Goal: Task Accomplishment & Management: Complete application form

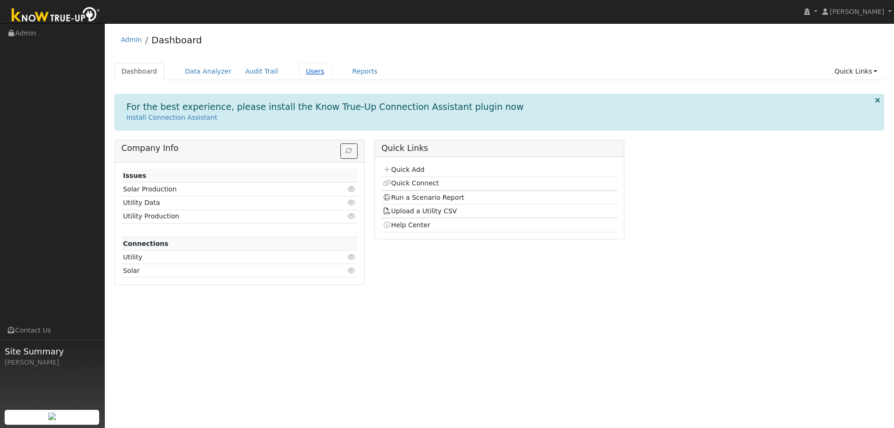
click at [306, 75] on link "Users" at bounding box center [315, 71] width 33 height 17
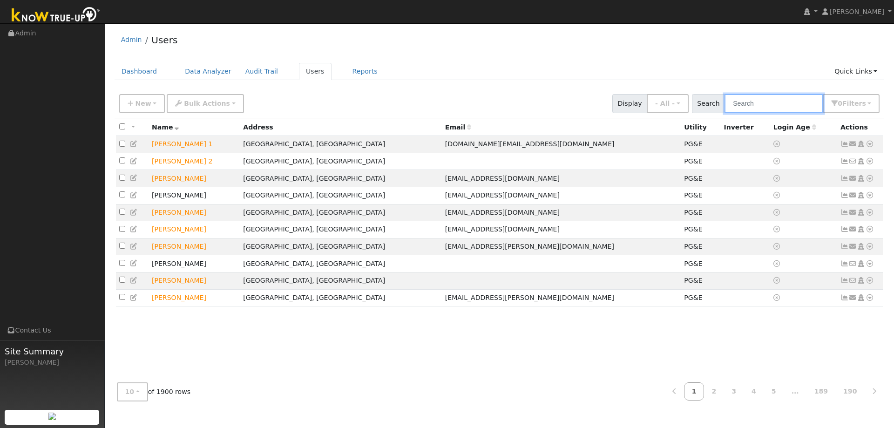
click at [745, 109] on input "text" at bounding box center [773, 103] width 99 height 19
type input "sumer"
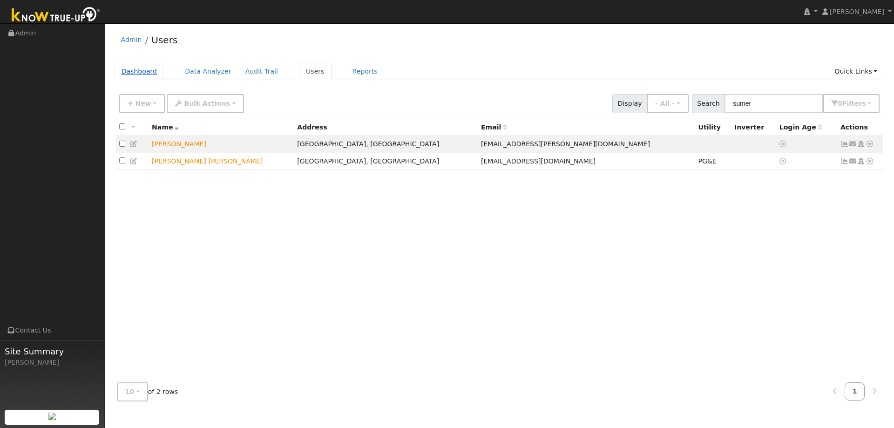
click at [138, 72] on link "Dashboard" at bounding box center [140, 71] width 50 height 17
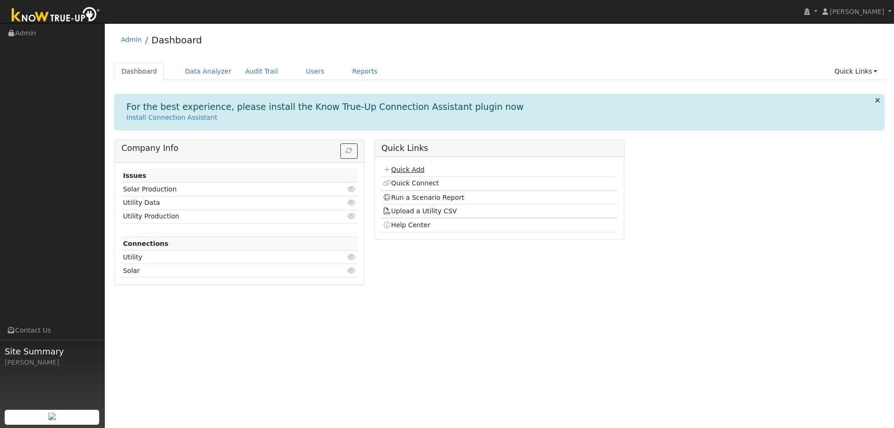
click at [400, 168] on link "Quick Add" at bounding box center [403, 169] width 41 height 7
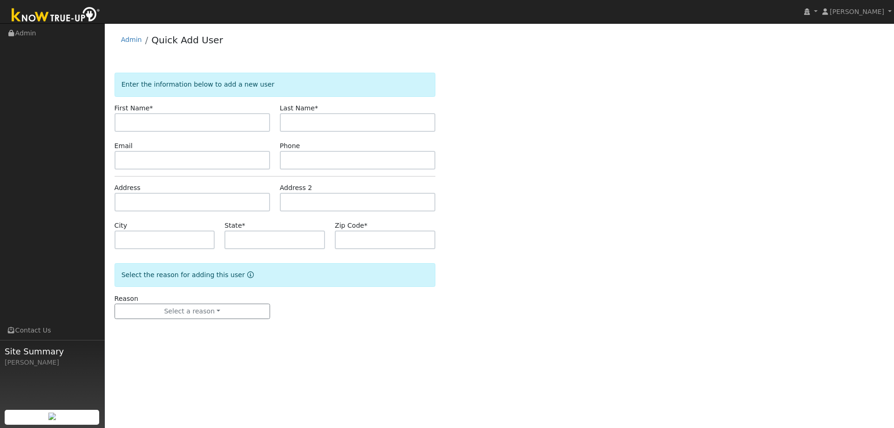
click at [182, 127] on input "text" at bounding box center [192, 122] width 155 height 19
type input "Sumer"
click at [299, 126] on input "text" at bounding box center [357, 122] width 155 height 19
type input "[PERSON_NAME]"
click at [221, 167] on input "text" at bounding box center [192, 160] width 155 height 19
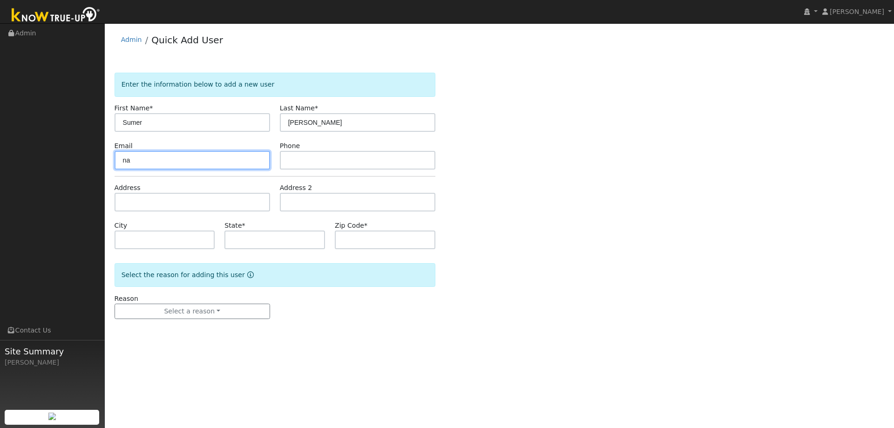
type input "n"
click at [151, 155] on input "text" at bounding box center [192, 160] width 155 height 19
paste input "[EMAIL_ADDRESS][PERSON_NAME][DOMAIN_NAME]"
type input "[EMAIL_ADDRESS][PERSON_NAME][DOMAIN_NAME]"
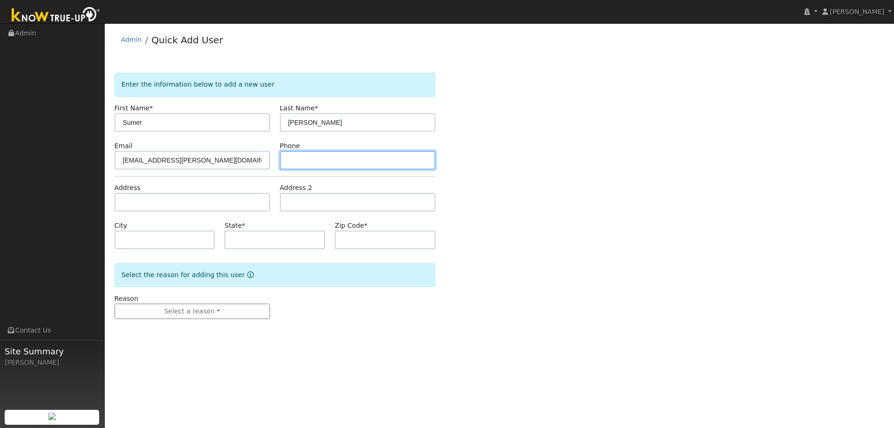
click at [292, 159] on input "text" at bounding box center [357, 160] width 155 height 19
type input "7074709021"
drag, startPoint x: 340, startPoint y: 156, endPoint x: 190, endPoint y: 152, distance: 150.4
click at [253, 156] on div "Email [EMAIL_ADDRESS][PERSON_NAME][DOMAIN_NAME] Phone [PHONE_NUMBER]" at bounding box center [274, 155] width 330 height 28
click at [302, 151] on input "text" at bounding box center [357, 160] width 155 height 19
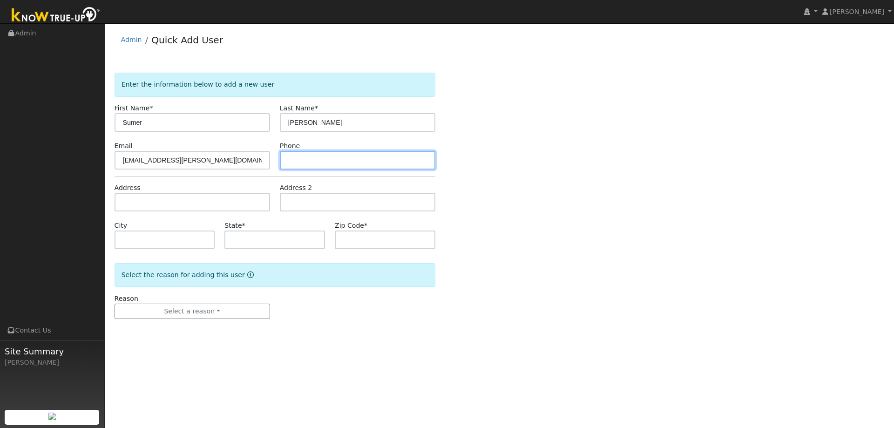
paste input "[PHONE_NUMBER]"
type input "[PHONE_NUMBER]"
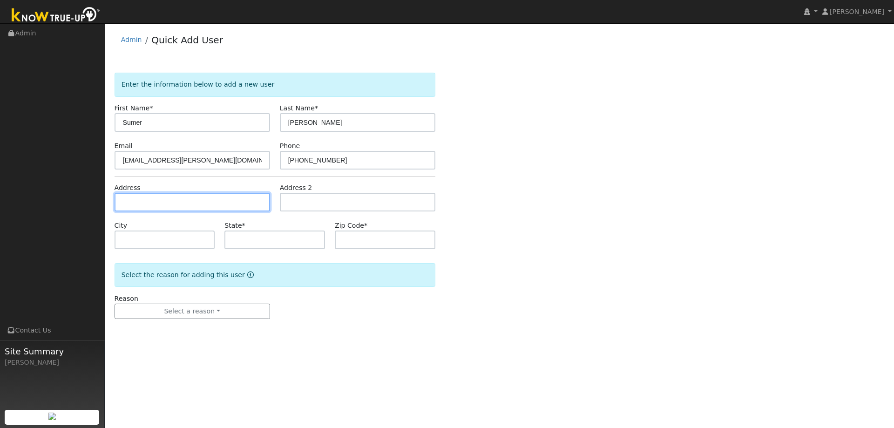
click at [176, 197] on input "text" at bounding box center [192, 202] width 155 height 19
click at [181, 209] on input "text" at bounding box center [192, 202] width 155 height 19
paste input "5260 Tuscany Dr"
type input "5260 Tuscany Dr"
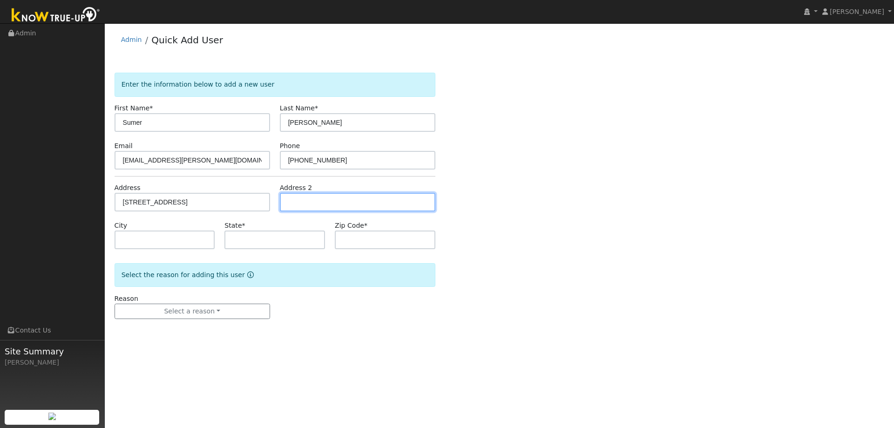
click at [318, 207] on input "text" at bounding box center [357, 202] width 155 height 19
click at [165, 245] on input "text" at bounding box center [165, 239] width 101 height 19
type input "F"
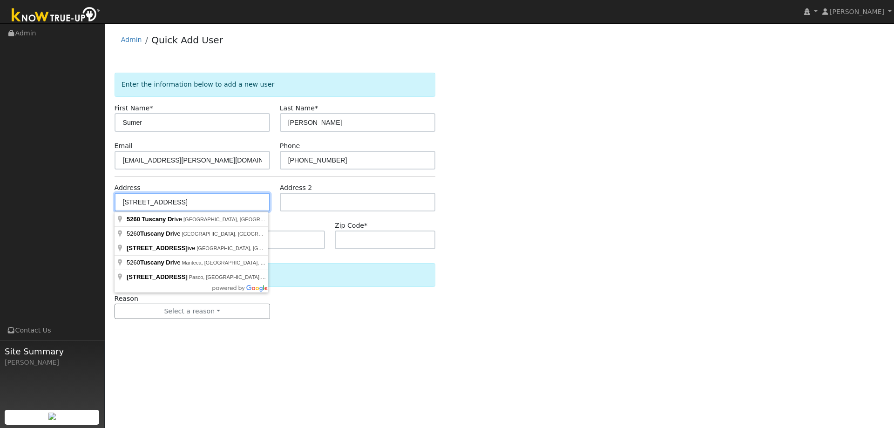
click at [189, 202] on input "5260 Tuscany Dr" at bounding box center [192, 202] width 155 height 19
type input "5260 Tuscany Drive"
type input "Fairfield"
type input "CA"
type input "94534"
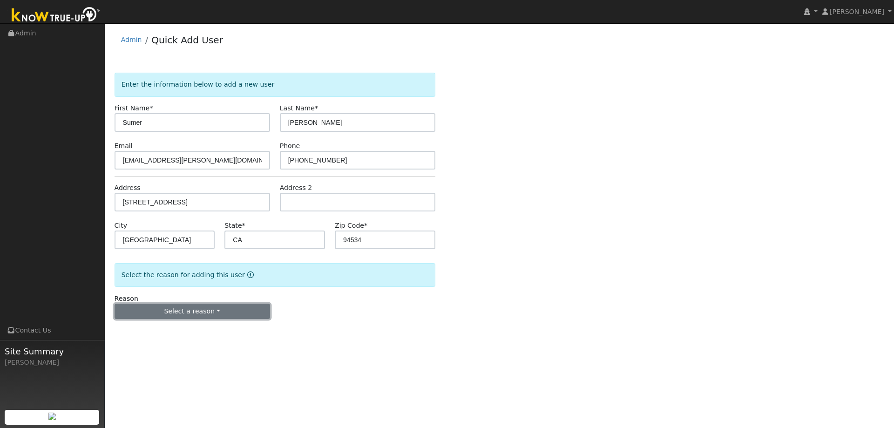
click at [213, 316] on button "Select a reason" at bounding box center [192, 312] width 155 height 16
click at [162, 329] on link "New lead" at bounding box center [166, 330] width 103 height 13
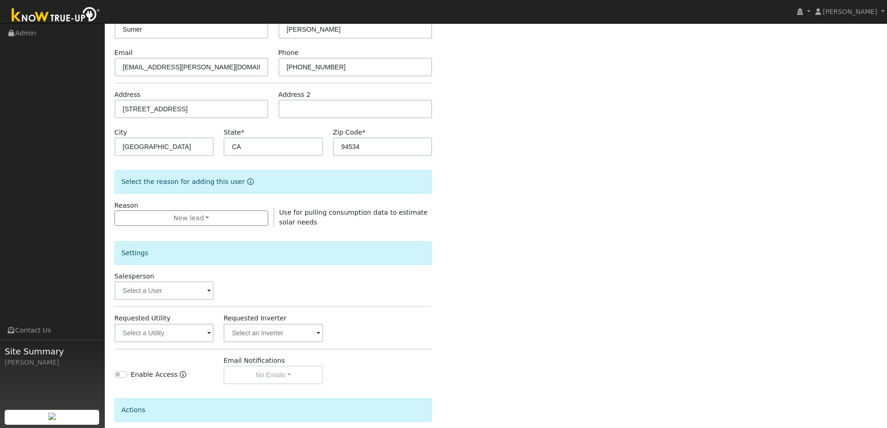
scroll to position [140, 0]
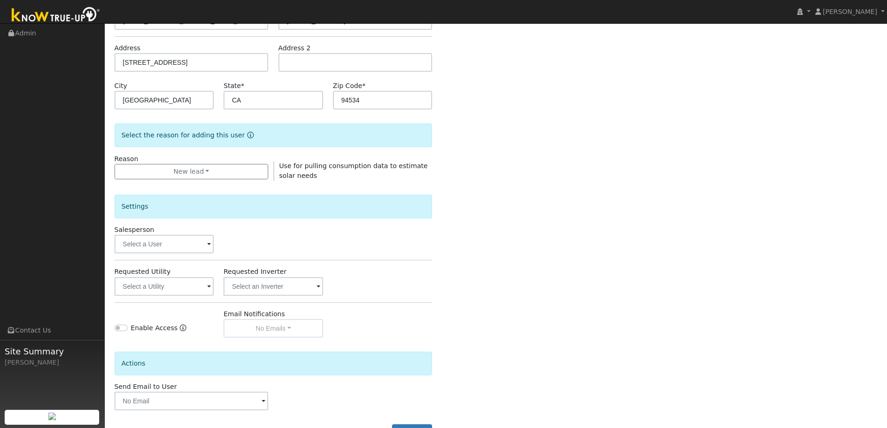
click at [210, 247] on span at bounding box center [209, 244] width 4 height 11
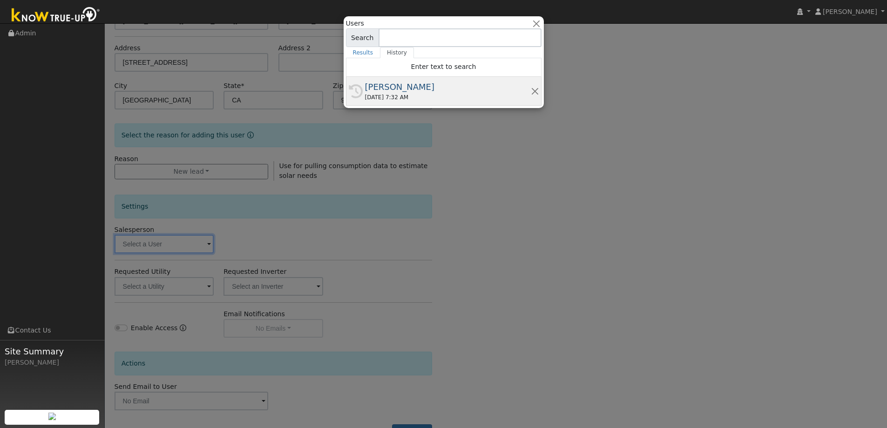
click at [377, 94] on div "09/27/2025 7:32 AM" at bounding box center [448, 97] width 166 height 8
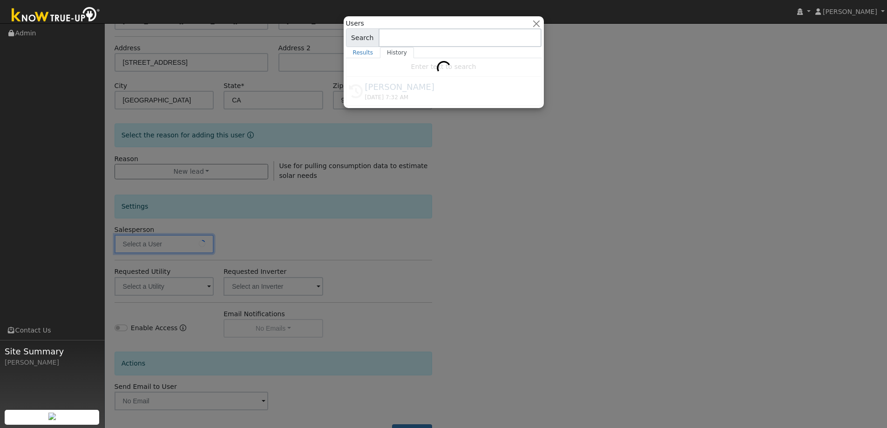
type input "[PERSON_NAME]"
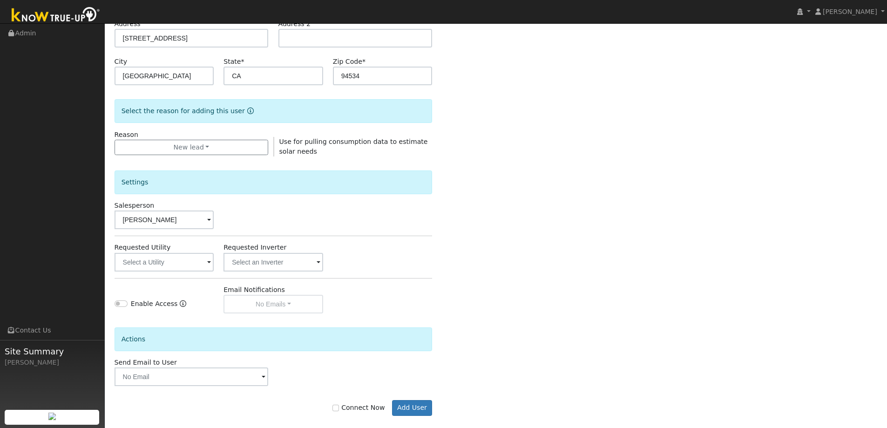
scroll to position [175, 0]
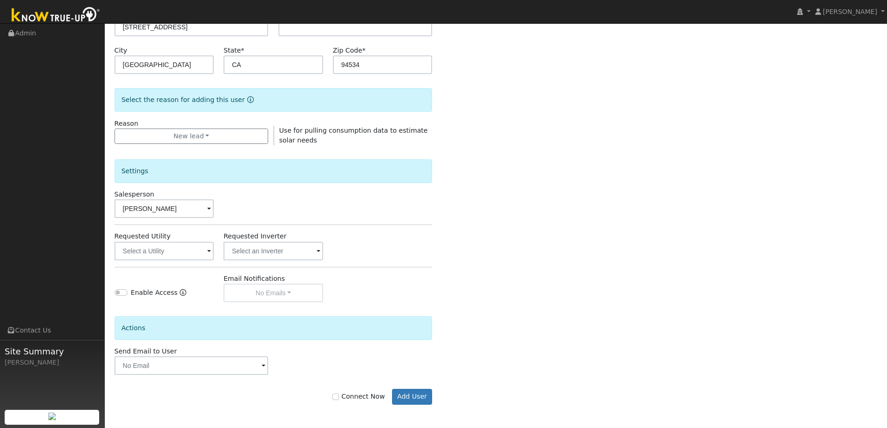
click at [338, 398] on div "Connect Now Add User" at bounding box center [273, 397] width 328 height 16
click at [203, 251] on input "text" at bounding box center [165, 251] width 100 height 19
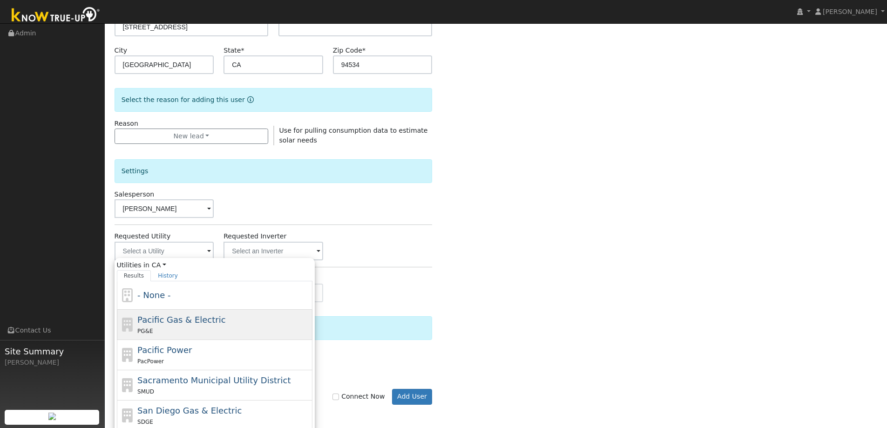
click at [164, 315] on span "Pacific Gas & Electric" at bounding box center [181, 320] width 88 height 10
type input "Pacific Gas & Electric"
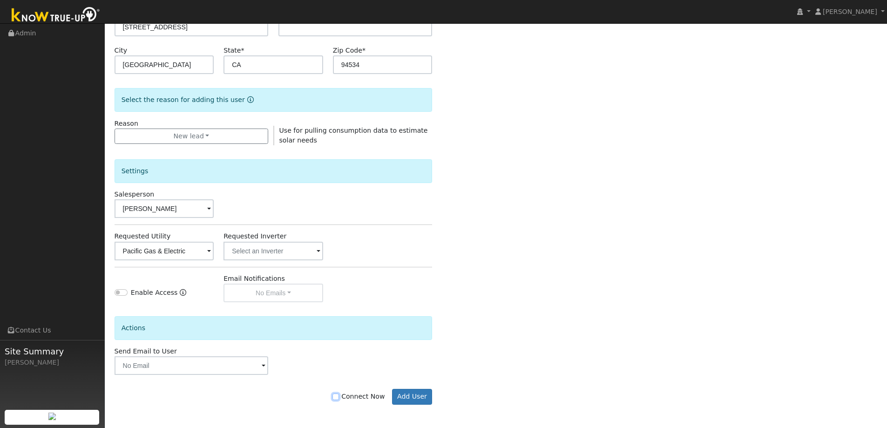
click at [339, 398] on input "Connect Now" at bounding box center [335, 396] width 7 height 7
checkbox input "true"
click at [404, 392] on button "Add User" at bounding box center [412, 397] width 40 height 16
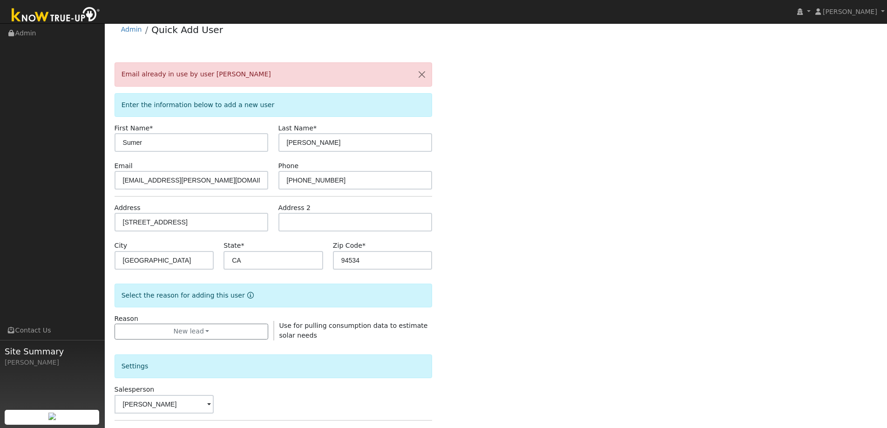
scroll to position [0, 0]
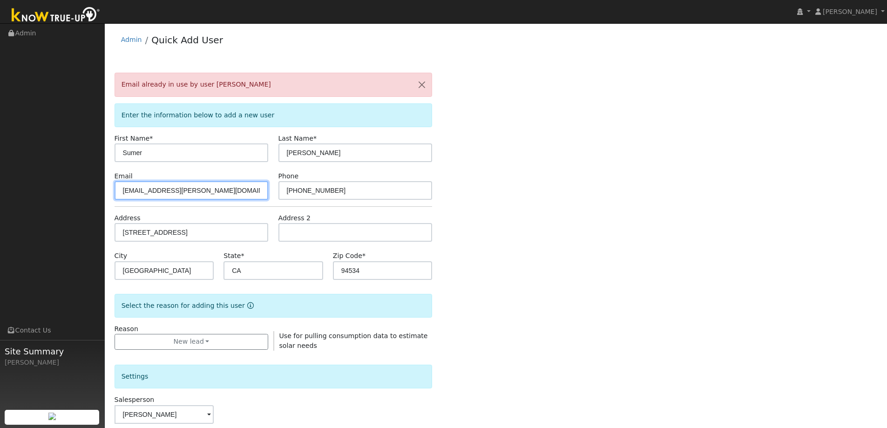
click at [222, 195] on input "sumer.johal@gmail.com" at bounding box center [192, 190] width 154 height 19
drag, startPoint x: 210, startPoint y: 191, endPoint x: -73, endPoint y: 176, distance: 283.0
click at [0, 176] on html "Tory Kelly Tory Kelly Profile My Company Help Center Terms Of Service See What'…" at bounding box center [443, 316] width 887 height 633
type input "tory@ambrosesolar.com"
click at [568, 257] on div "Email already in use by user Sumer Johal Enter the information below to add a n…" at bounding box center [496, 351] width 763 height 556
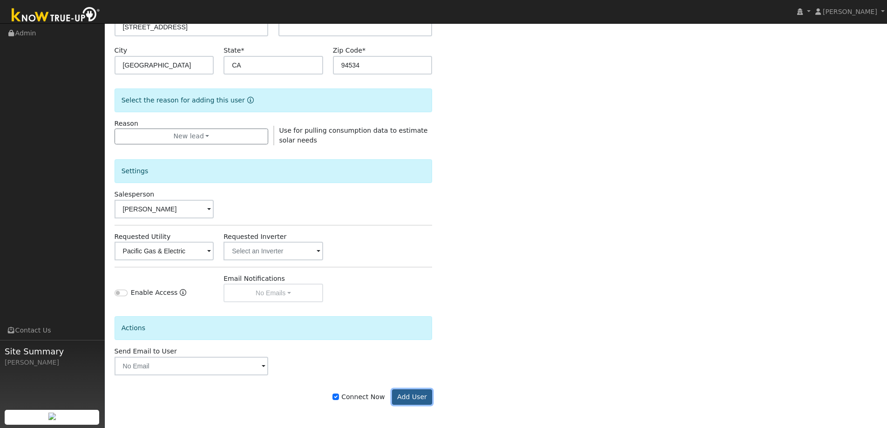
click at [404, 394] on button "Add User" at bounding box center [412, 397] width 40 height 16
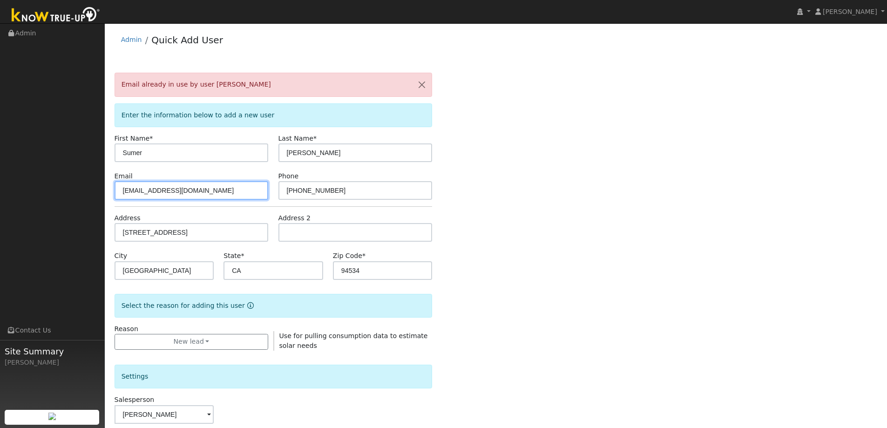
drag, startPoint x: 211, startPoint y: 193, endPoint x: 36, endPoint y: 174, distance: 176.0
click at [56, 176] on div "Tory Kelly Tory Kelly Profile My Company Help Center Terms Of Service See What'…" at bounding box center [443, 328] width 887 height 610
type input "t"
type input "navneetjohal@gmail.com"
click at [529, 260] on div "Email already in use by user Tory Kelly Enter the information below to add a ne…" at bounding box center [496, 351] width 763 height 556
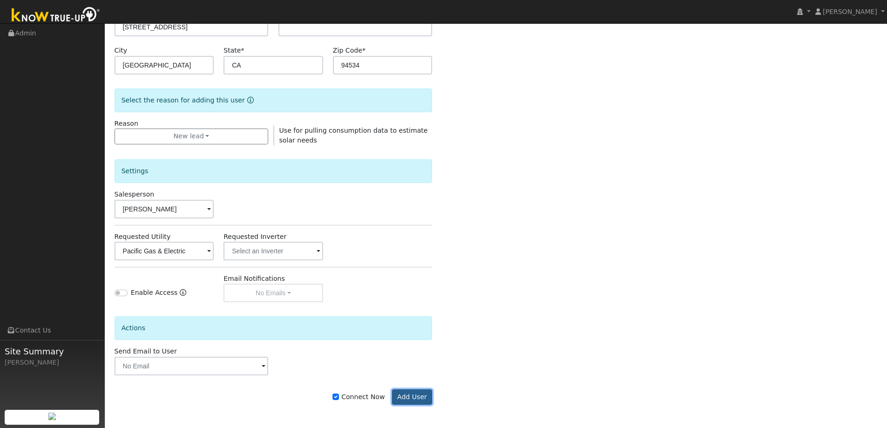
click at [410, 396] on button "Add User" at bounding box center [412, 397] width 40 height 16
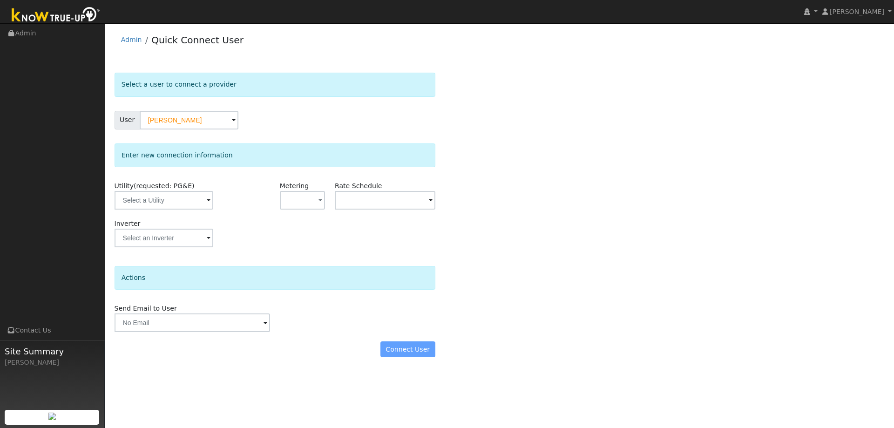
click at [207, 200] on span at bounding box center [209, 201] width 4 height 11
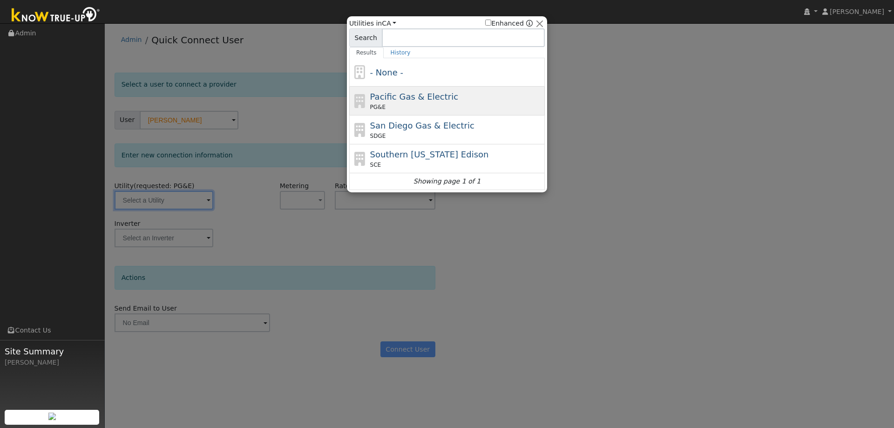
click at [396, 100] on span "Pacific Gas & Electric" at bounding box center [414, 97] width 88 height 10
type input "PG&E"
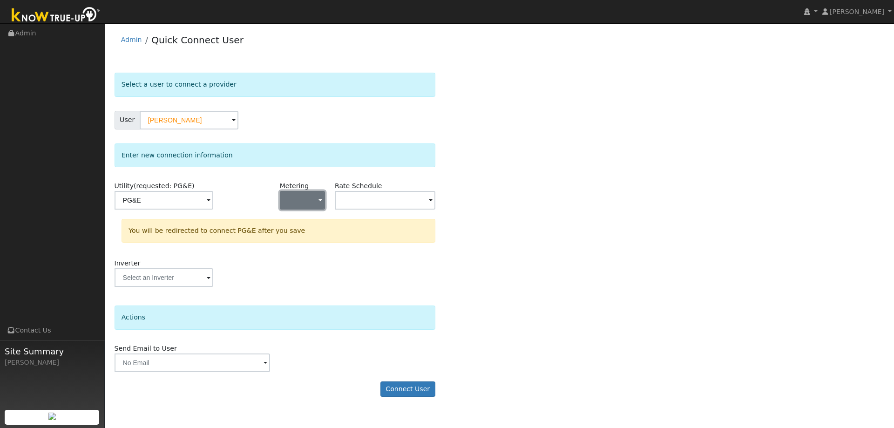
click at [320, 201] on span "button" at bounding box center [320, 201] width 4 height 10
click at [302, 248] on link "NBT" at bounding box center [312, 247] width 65 height 13
click at [394, 199] on input "text" at bounding box center [385, 200] width 101 height 19
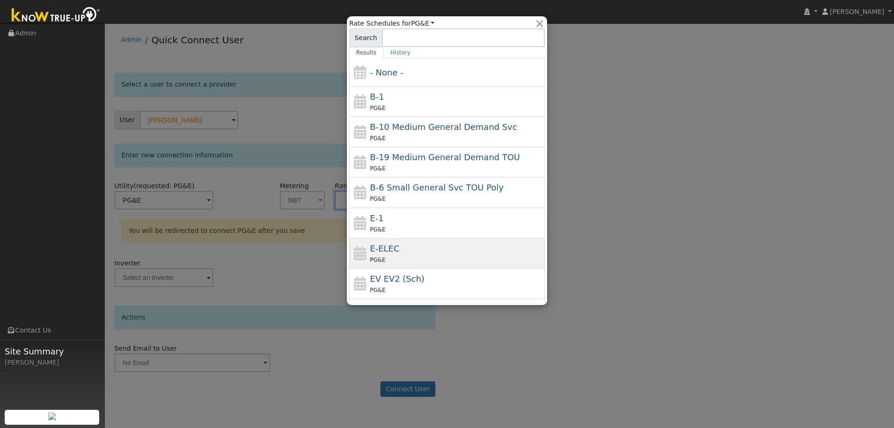
click at [400, 250] on div "E-ELEC PG&E" at bounding box center [456, 253] width 173 height 22
type input "E-ELEC"
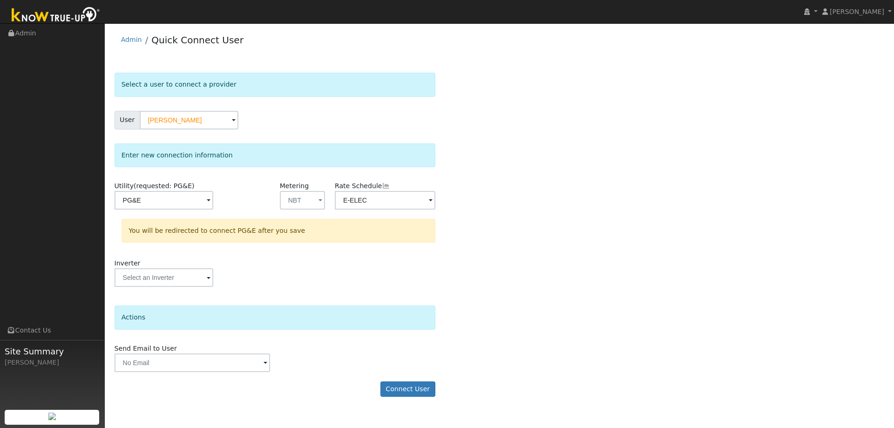
click at [207, 198] on span at bounding box center [209, 201] width 4 height 11
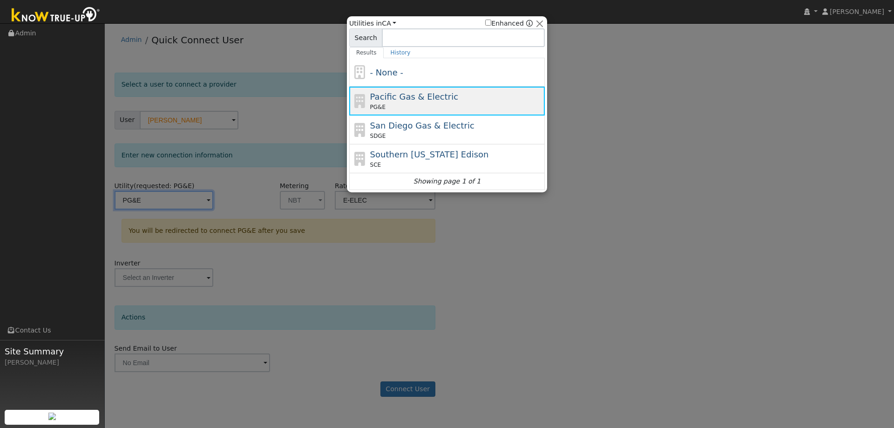
click at [385, 101] on span "Pacific Gas & Electric" at bounding box center [414, 97] width 88 height 10
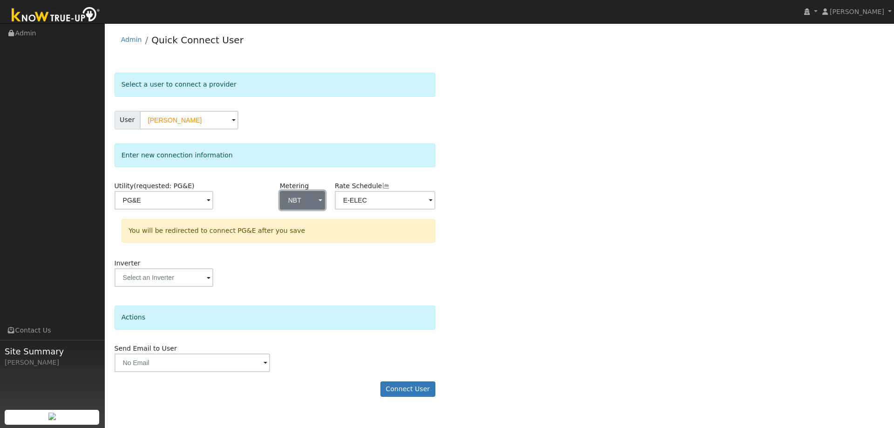
click at [301, 200] on button "NBT" at bounding box center [302, 200] width 45 height 19
click at [304, 221] on link "- None -" at bounding box center [312, 220] width 65 height 13
click at [359, 201] on input "E-ELEC" at bounding box center [385, 200] width 101 height 19
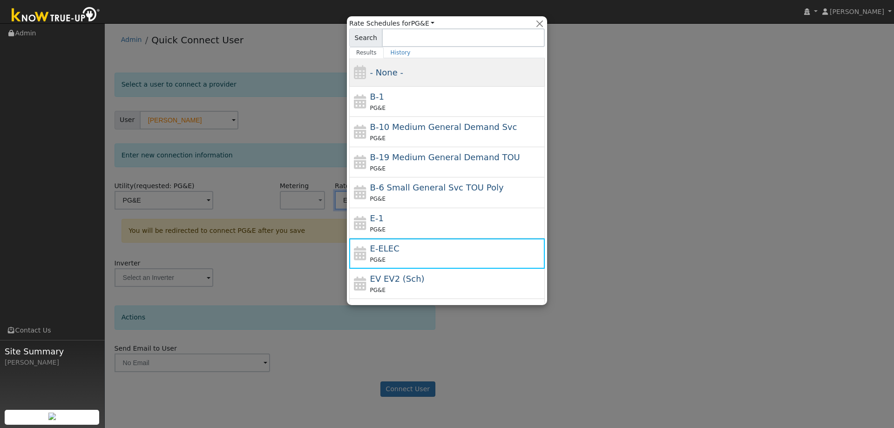
click at [379, 74] on span "- None -" at bounding box center [386, 72] width 33 height 10
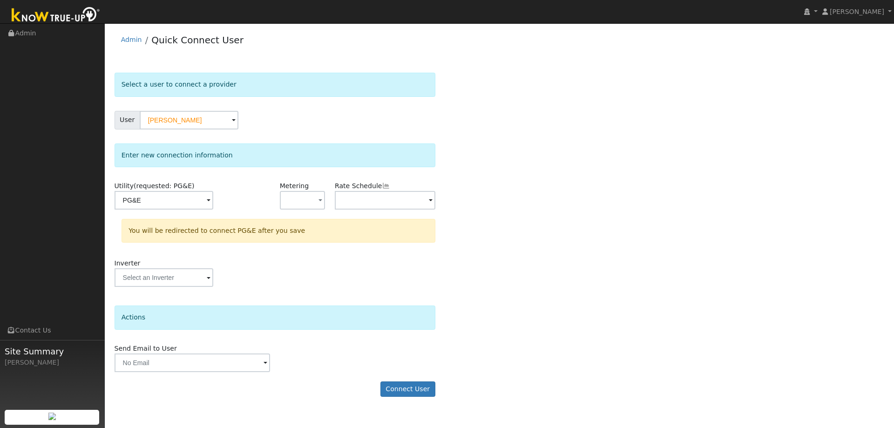
click at [277, 280] on div "Inverter" at bounding box center [274, 277] width 330 height 38
click at [399, 389] on button "Connect User" at bounding box center [407, 389] width 55 height 16
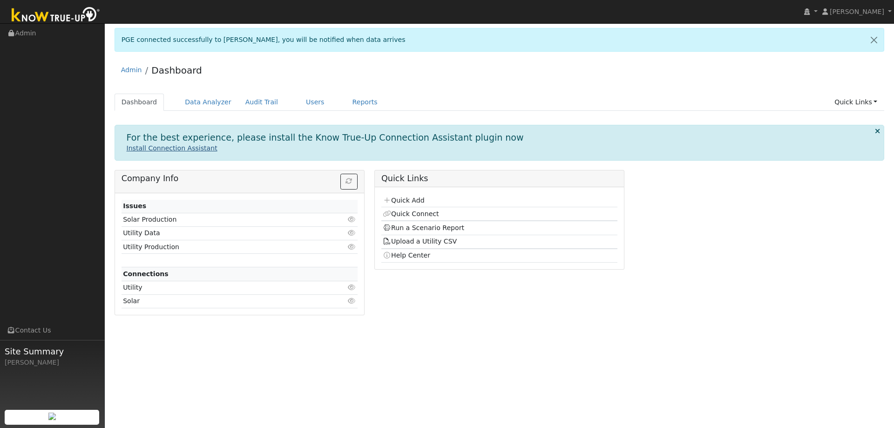
click at [193, 147] on link "Install Connection Assistant" at bounding box center [172, 147] width 91 height 7
click at [305, 101] on link "Users" at bounding box center [315, 102] width 33 height 17
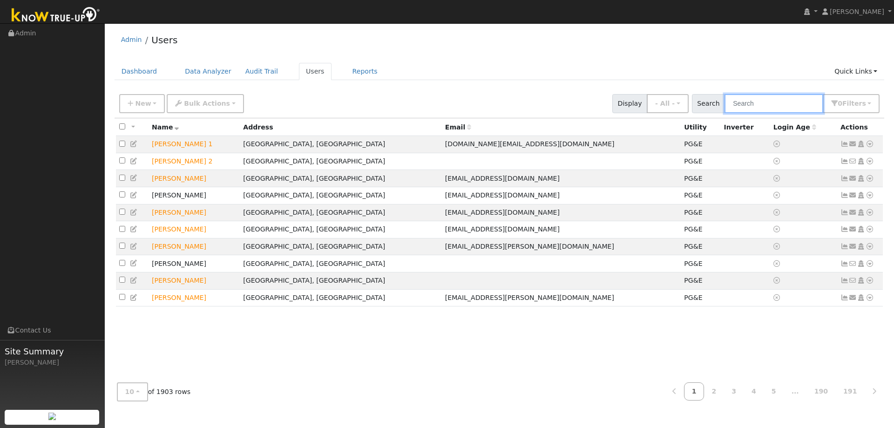
click at [746, 101] on input "text" at bounding box center [773, 103] width 99 height 19
type input "sumer"
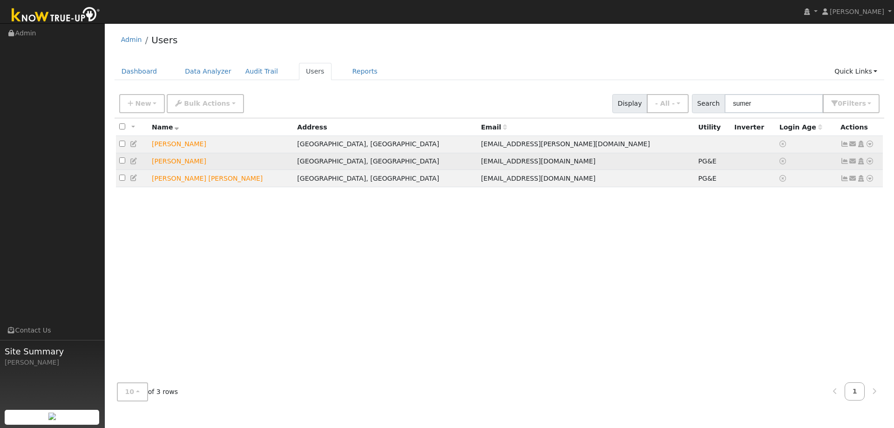
click at [868, 162] on icon at bounding box center [869, 161] width 8 height 7
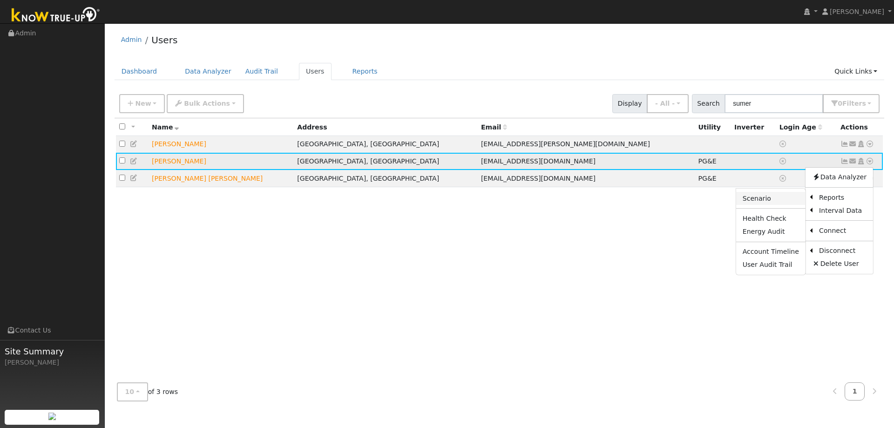
click at [788, 199] on link "Scenario" at bounding box center [770, 198] width 69 height 13
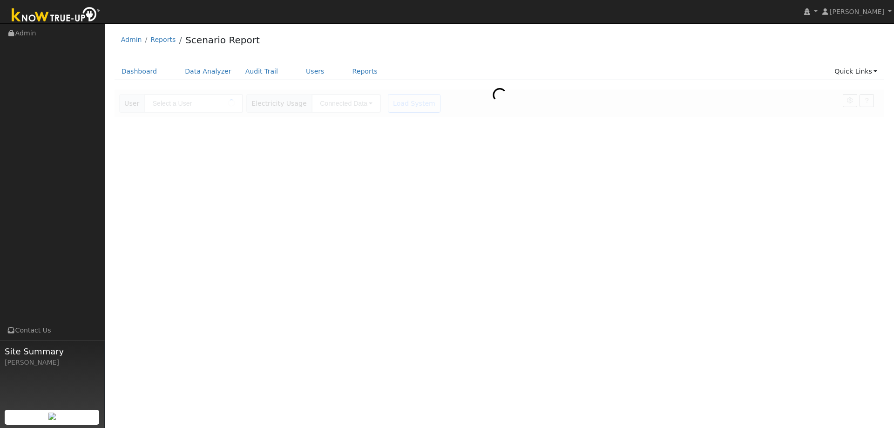
type input "[PERSON_NAME]"
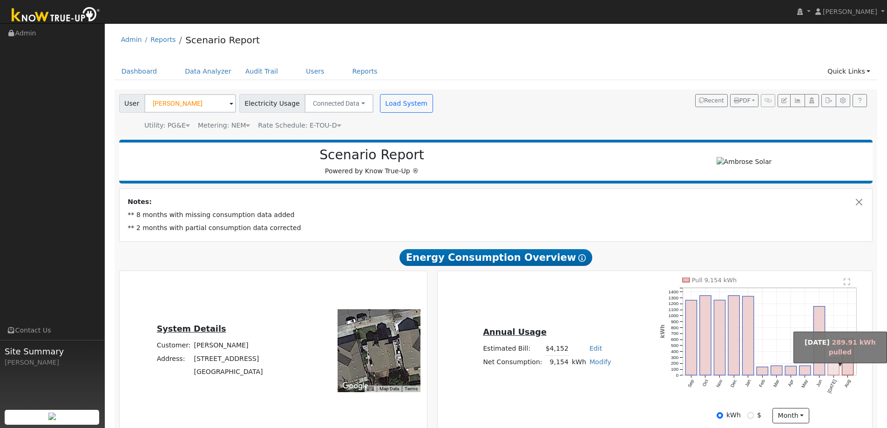
click at [836, 366] on rect "onclick=""" at bounding box center [833, 365] width 11 height 17
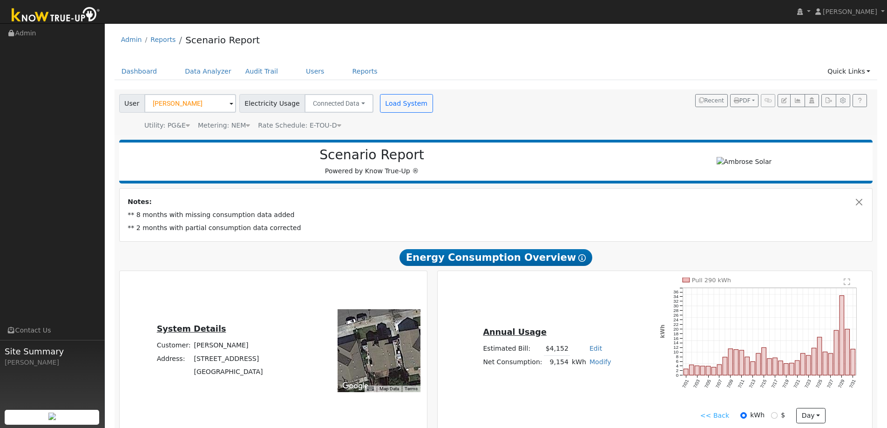
click at [713, 417] on link "<< Back" at bounding box center [714, 416] width 29 height 10
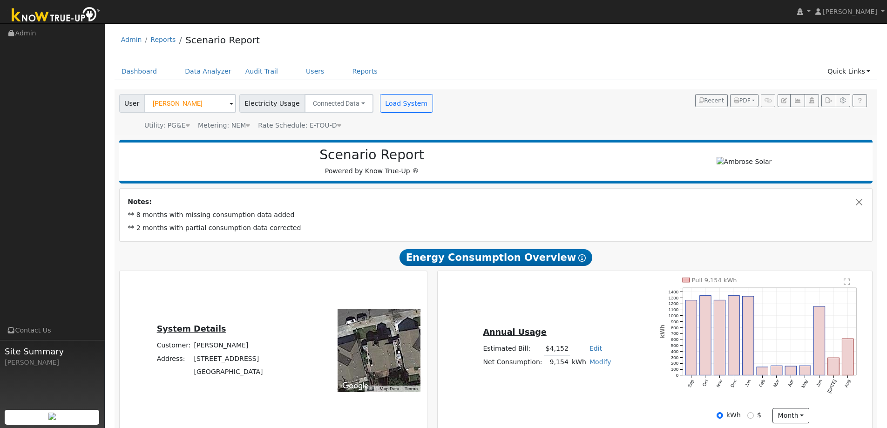
click at [847, 281] on text "" at bounding box center [847, 280] width 7 height 7
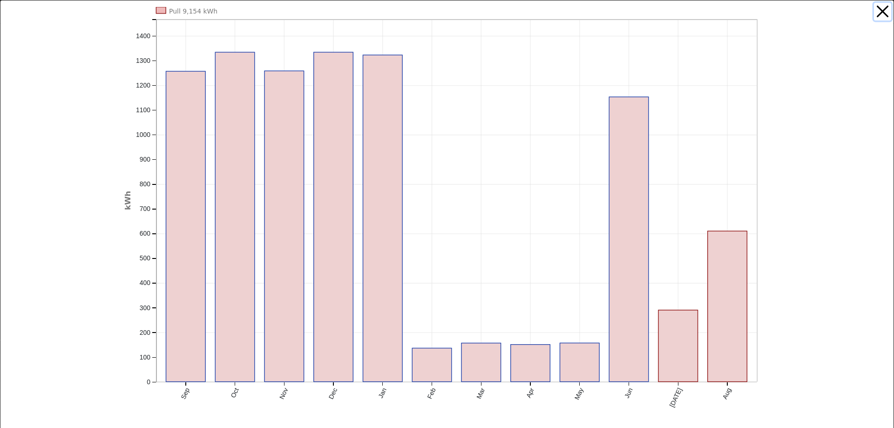
click at [875, 10] on button "button" at bounding box center [883, 12] width 18 height 18
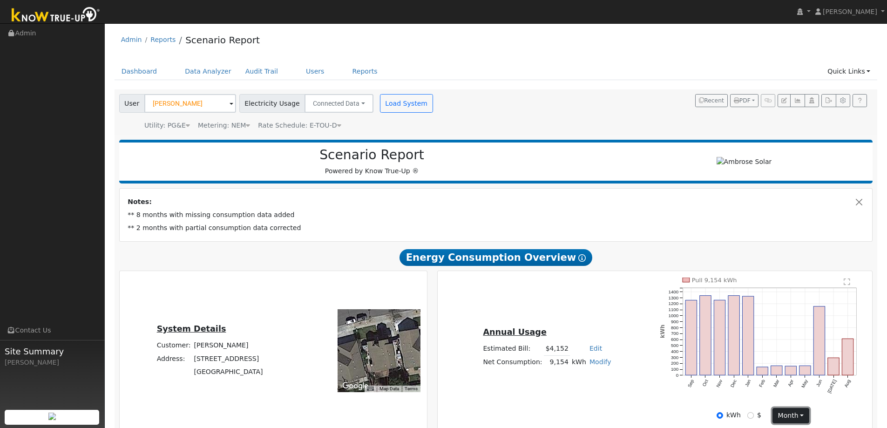
click at [786, 420] on button "month" at bounding box center [790, 416] width 37 height 16
click at [789, 396] on link "Month" at bounding box center [805, 396] width 65 height 13
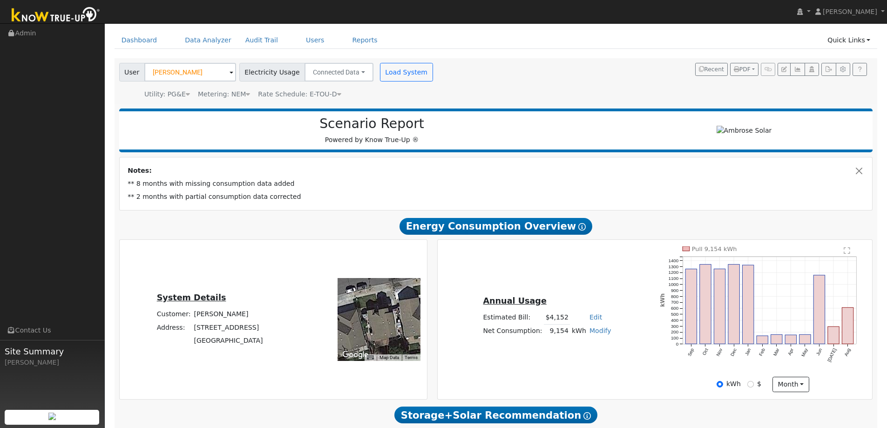
scroll to position [93, 0]
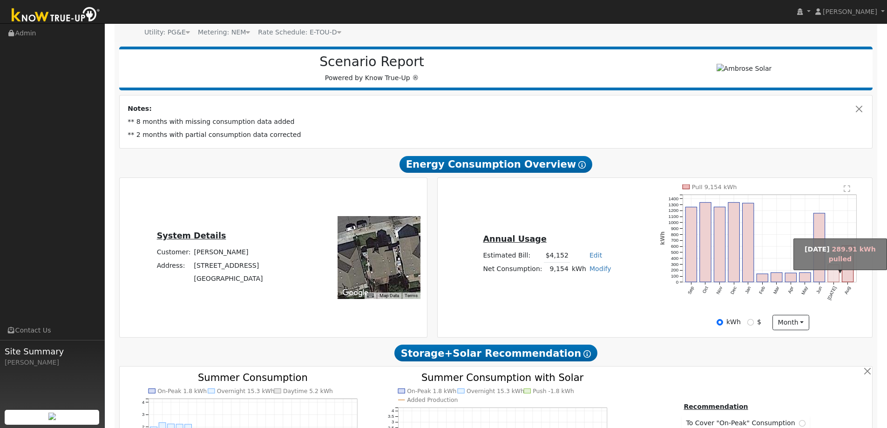
click at [836, 275] on rect "onclick=""" at bounding box center [833, 272] width 11 height 17
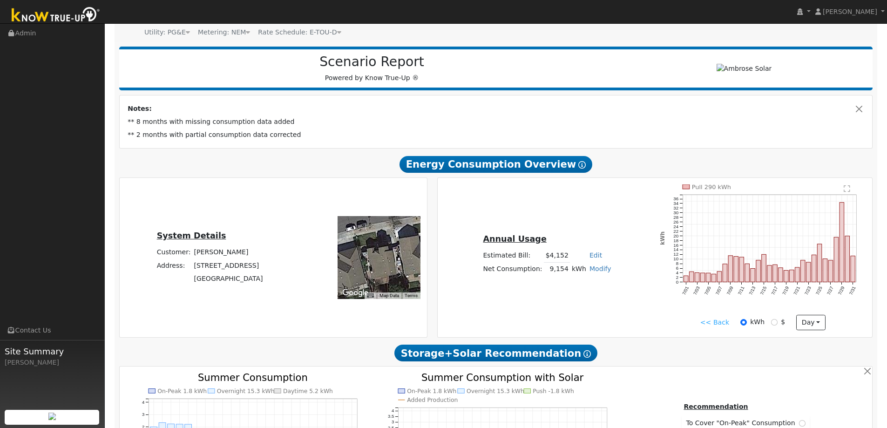
click at [725, 322] on link "<< Back" at bounding box center [714, 322] width 29 height 10
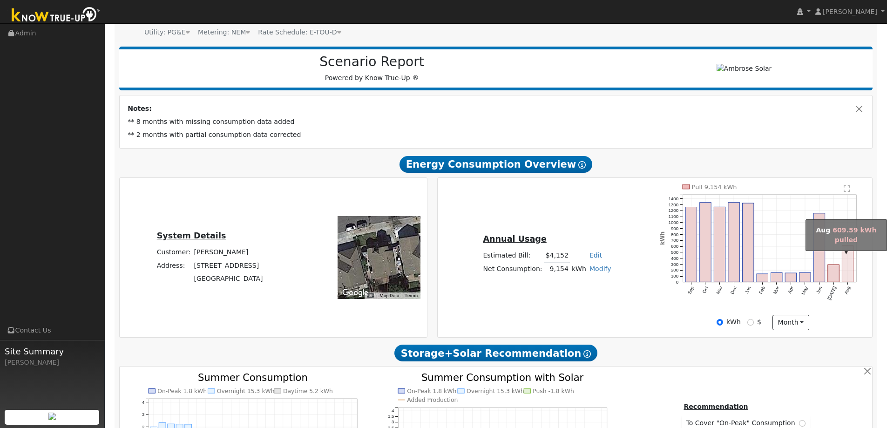
click at [851, 271] on rect "onclick=""" at bounding box center [847, 263] width 11 height 36
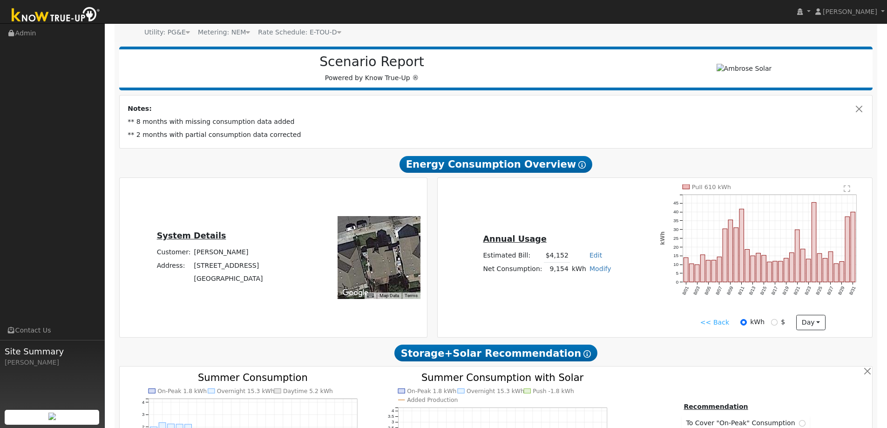
click at [718, 327] on link "<< Back" at bounding box center [714, 322] width 29 height 10
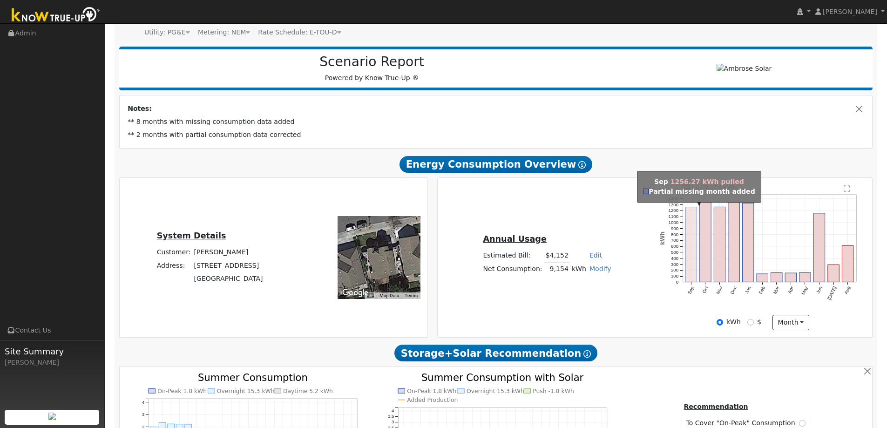
click at [689, 271] on rect "onclick=""" at bounding box center [690, 244] width 11 height 75
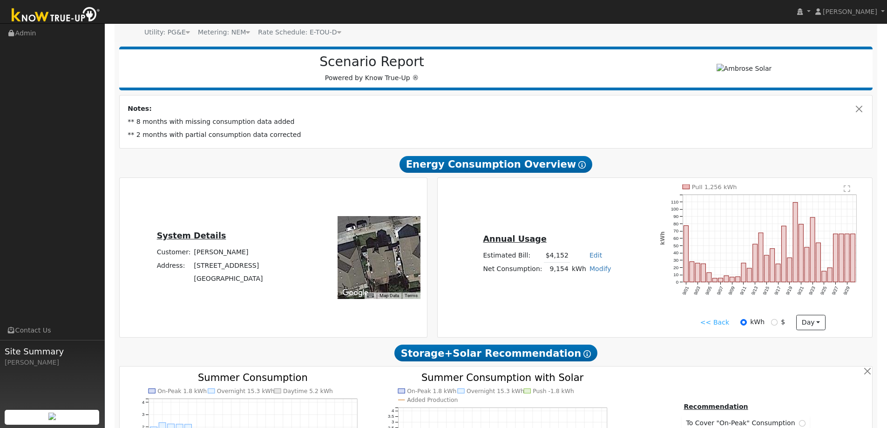
click at [726, 324] on link "<< Back" at bounding box center [714, 322] width 29 height 10
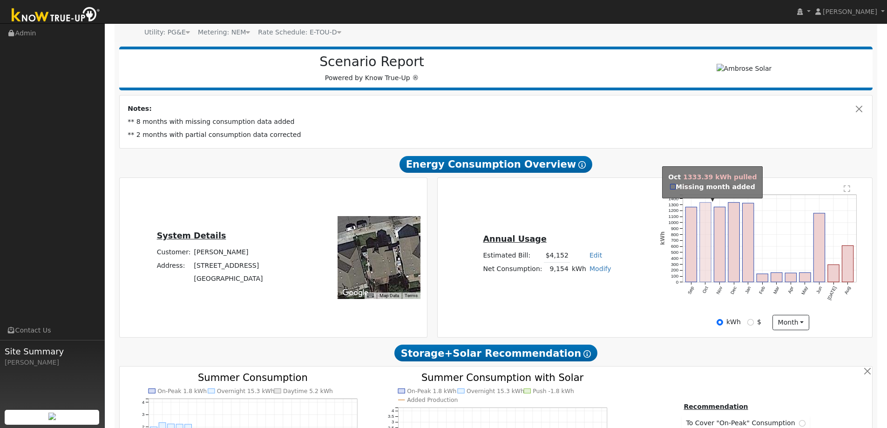
click at [706, 272] on rect "onclick=""" at bounding box center [705, 242] width 11 height 80
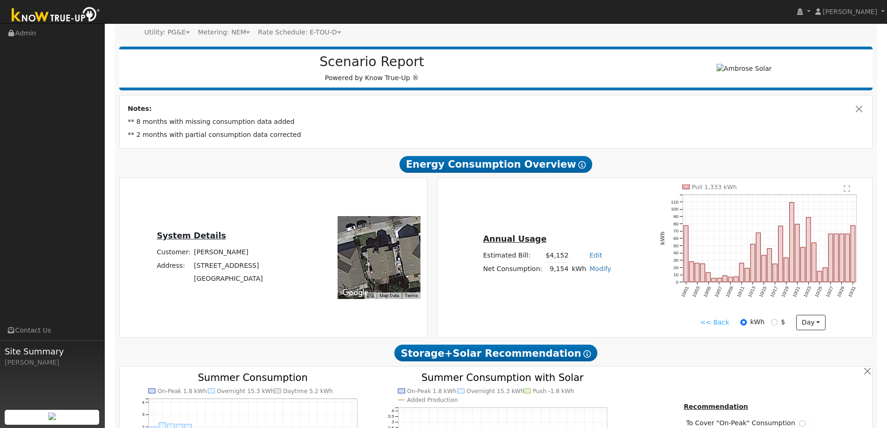
click at [717, 323] on link "<< Back" at bounding box center [714, 322] width 29 height 10
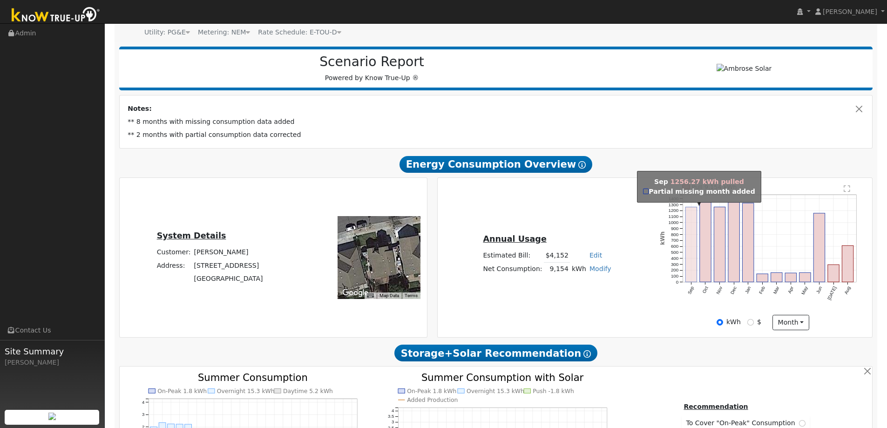
click at [690, 266] on rect "onclick=""" at bounding box center [690, 244] width 11 height 75
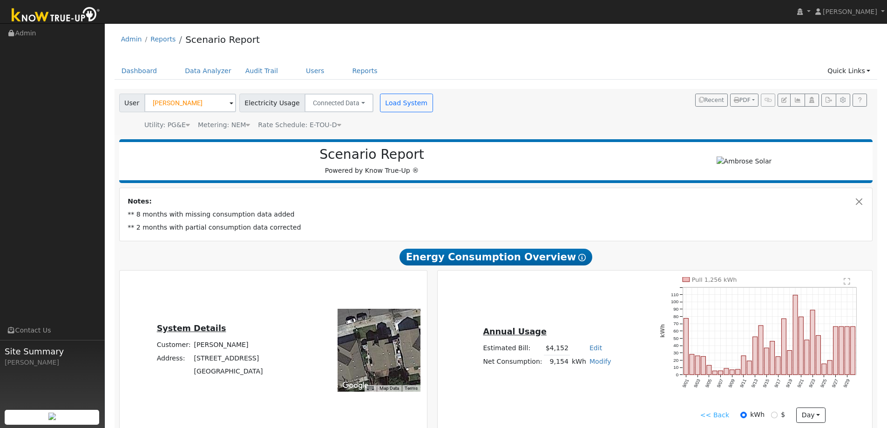
scroll to position [0, 0]
click at [795, 101] on icon "button" at bounding box center [797, 101] width 7 height 6
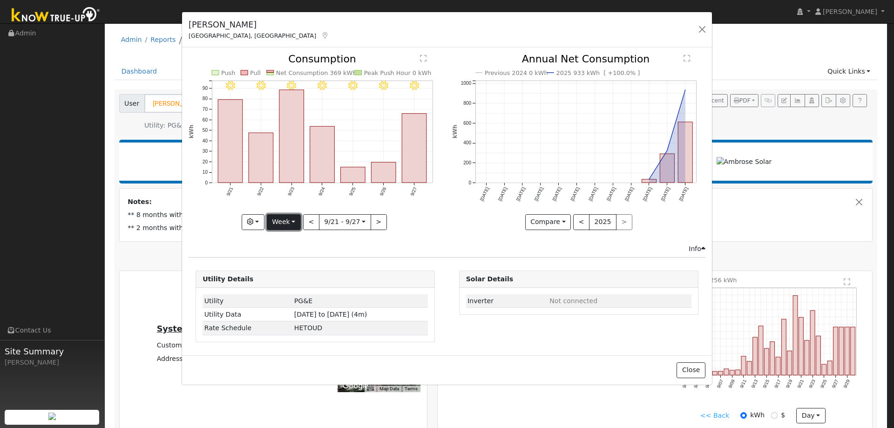
click at [283, 223] on button "Week" at bounding box center [284, 222] width 34 height 16
click at [288, 267] on link "Month" at bounding box center [299, 267] width 65 height 13
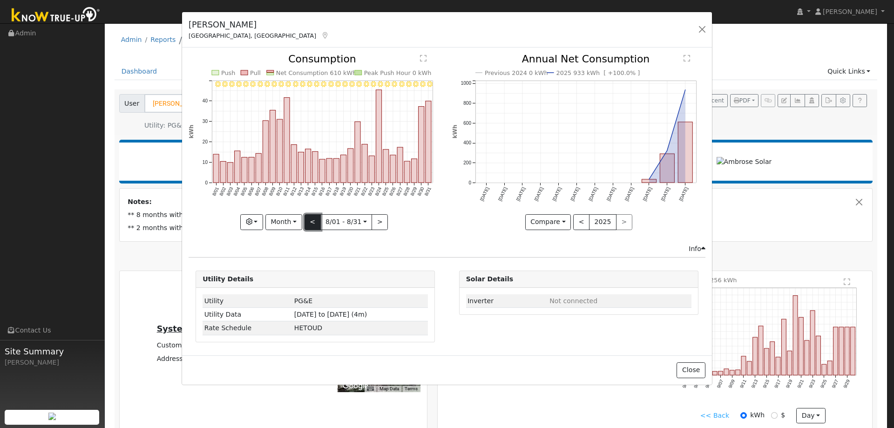
click at [313, 223] on button "<" at bounding box center [312, 222] width 16 height 16
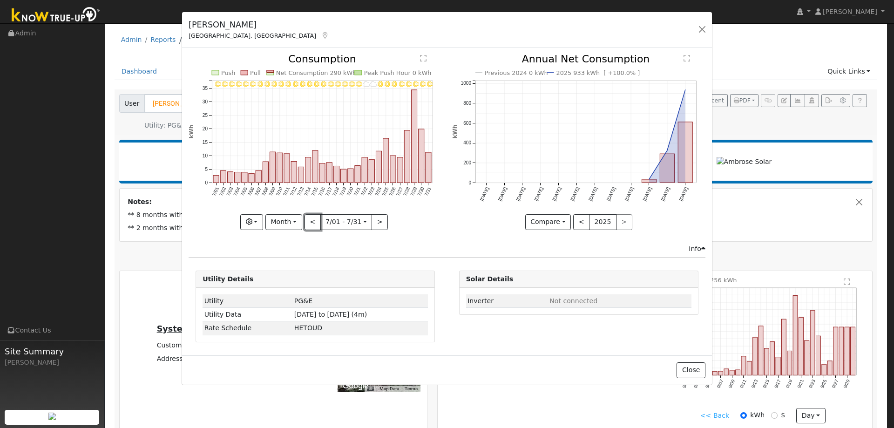
click at [314, 223] on button "<" at bounding box center [312, 222] width 16 height 16
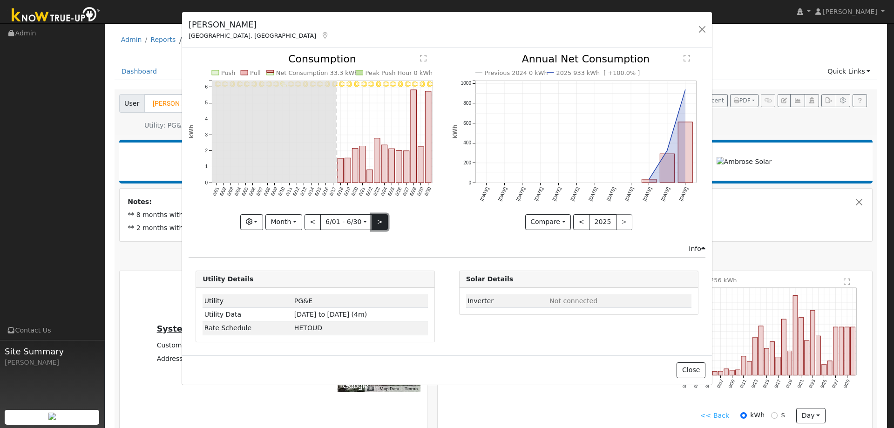
click at [377, 223] on button ">" at bounding box center [379, 222] width 16 height 16
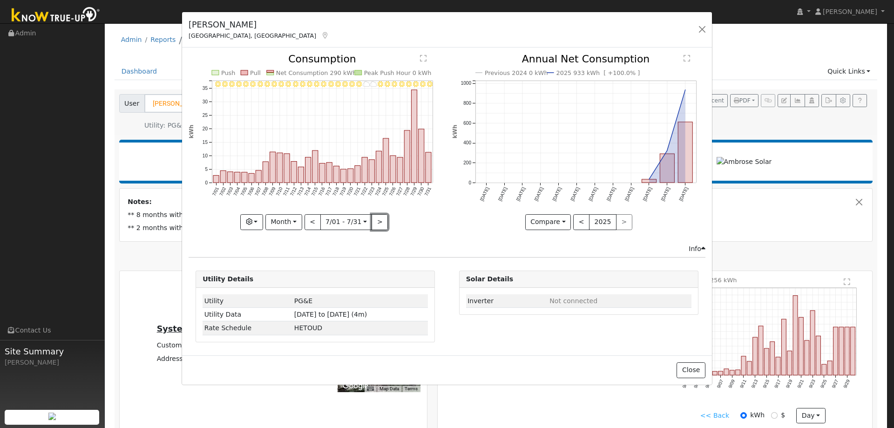
click at [378, 223] on button ">" at bounding box center [379, 222] width 16 height 16
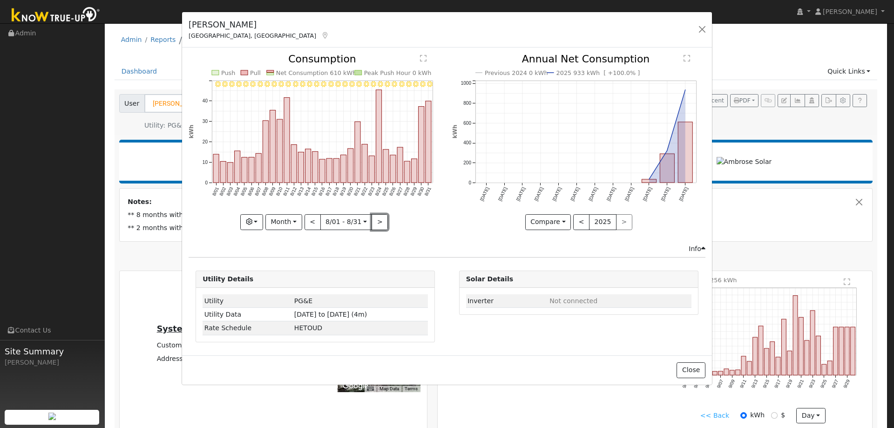
click at [378, 223] on button ">" at bounding box center [379, 222] width 16 height 16
type input "[DATE]"
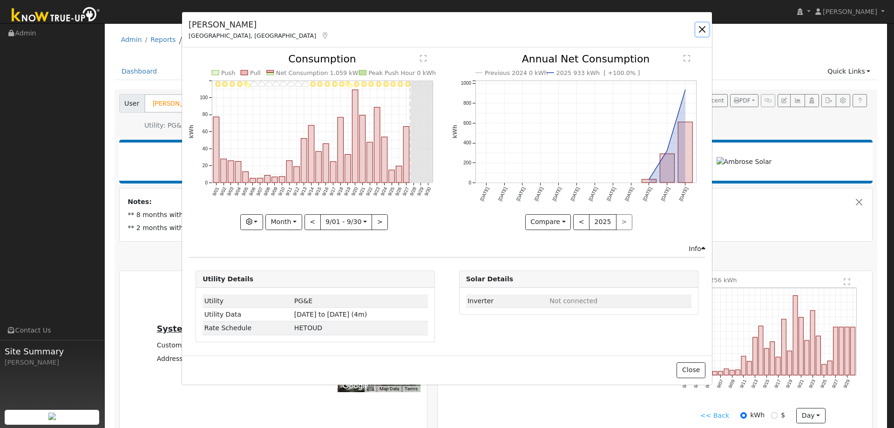
click at [704, 29] on button "button" at bounding box center [701, 29] width 13 height 13
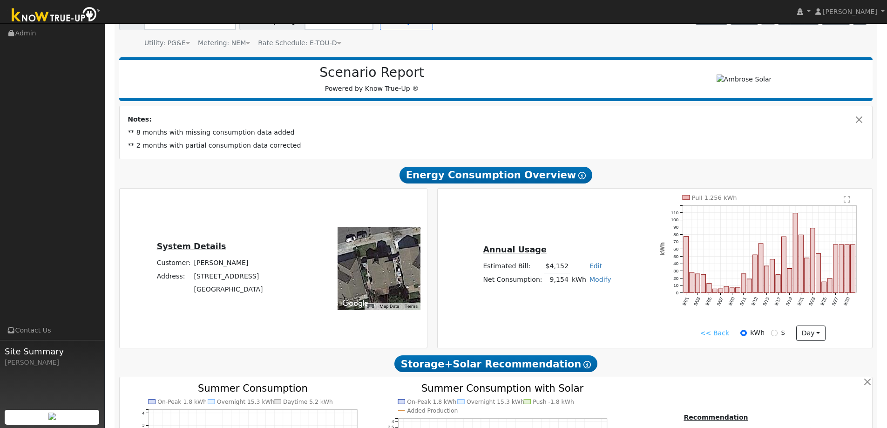
scroll to position [93, 0]
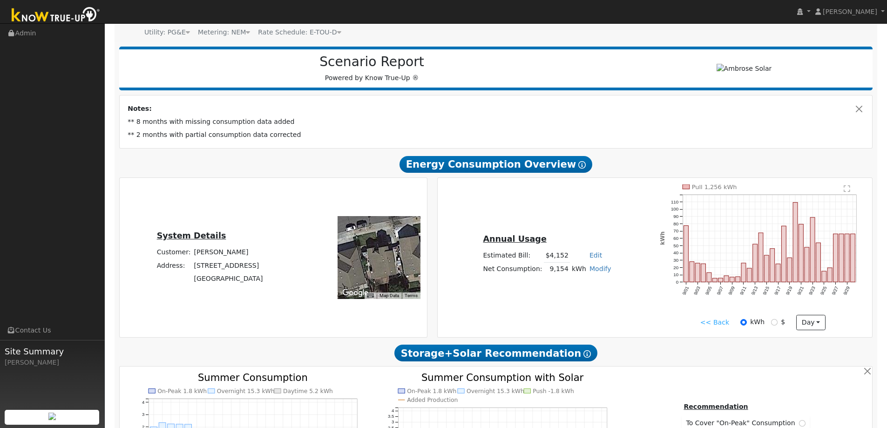
click at [728, 322] on link "<< Back" at bounding box center [714, 322] width 29 height 10
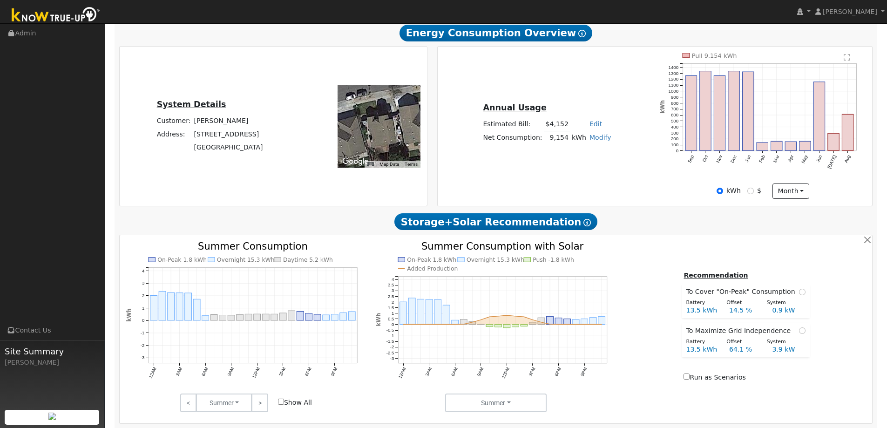
scroll to position [233, 0]
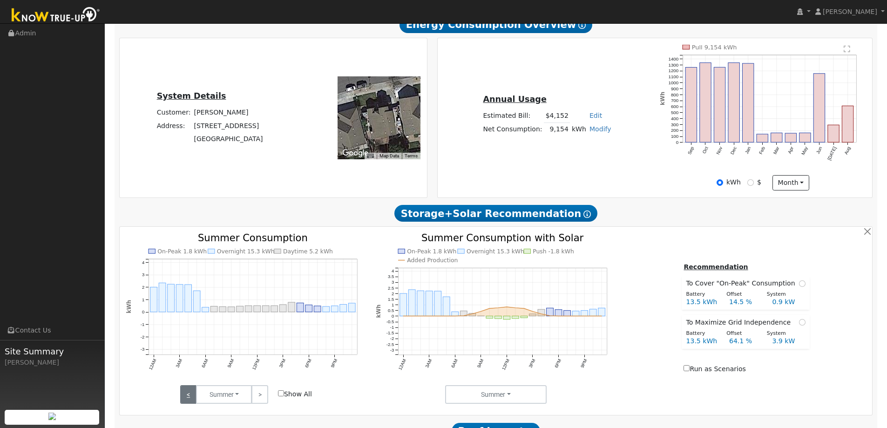
click at [184, 399] on link "<" at bounding box center [188, 394] width 16 height 19
click at [188, 391] on link "<" at bounding box center [188, 394] width 16 height 19
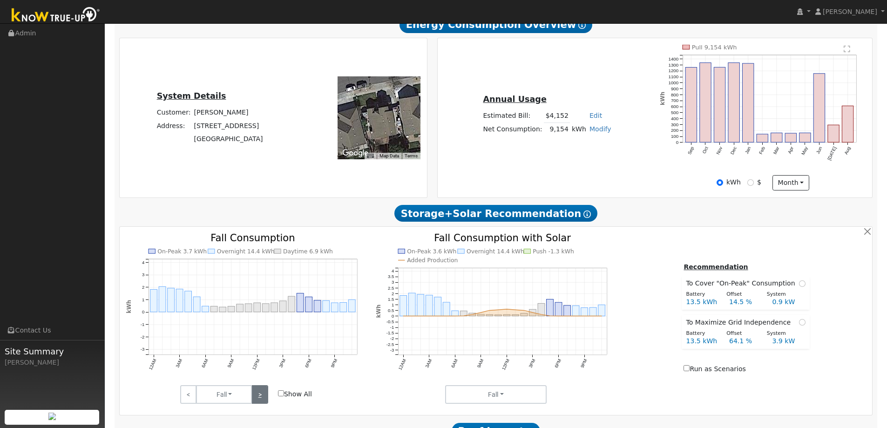
click at [263, 398] on link ">" at bounding box center [259, 394] width 16 height 19
click at [184, 394] on link "<" at bounding box center [188, 394] width 16 height 19
click at [258, 394] on link ">" at bounding box center [259, 394] width 16 height 19
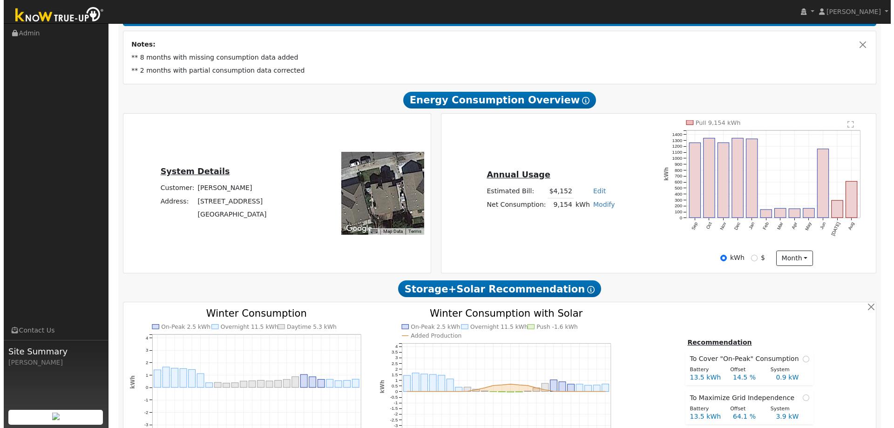
scroll to position [140, 0]
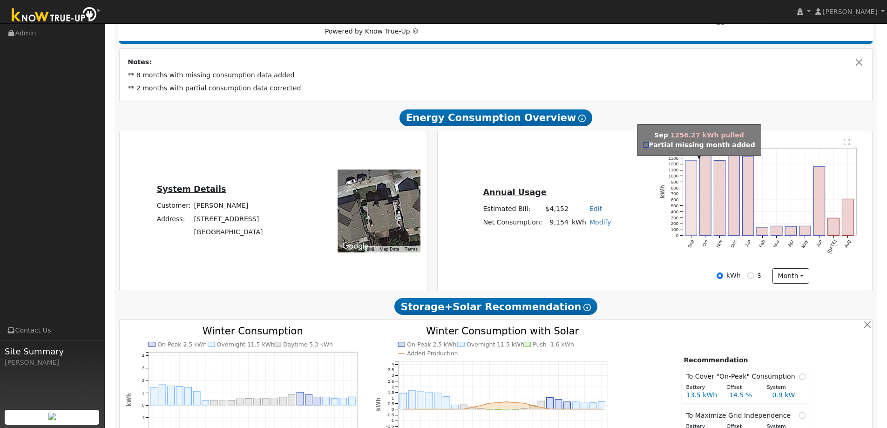
click at [691, 224] on rect "onclick=""" at bounding box center [690, 197] width 11 height 75
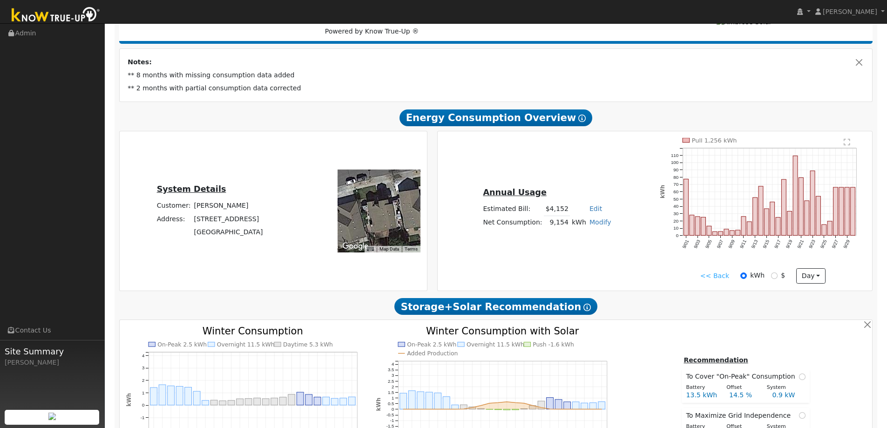
click at [845, 142] on text "" at bounding box center [847, 141] width 7 height 7
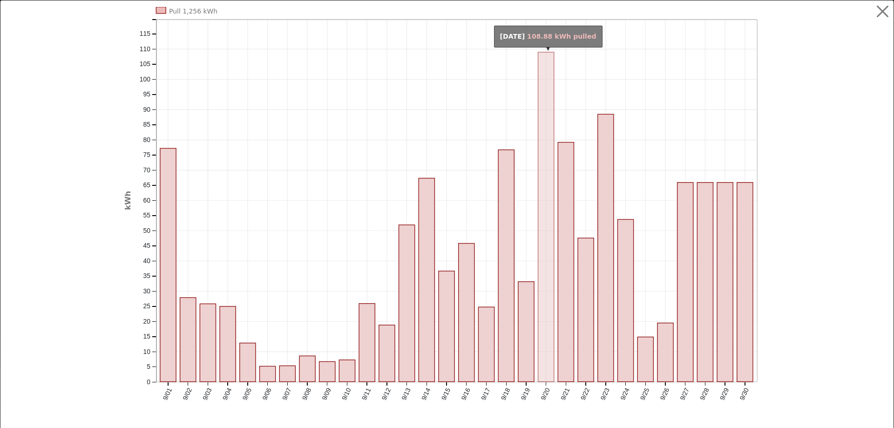
click at [540, 162] on rect "onclick=""" at bounding box center [546, 217] width 16 height 330
click at [543, 244] on rect "onclick=""" at bounding box center [546, 217] width 16 height 330
click at [544, 211] on rect "onclick=""" at bounding box center [546, 217] width 16 height 330
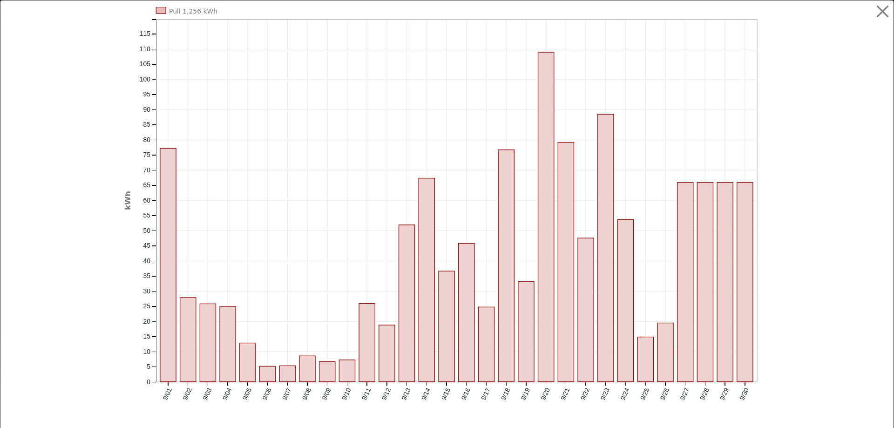
scroll to position [14, 0]
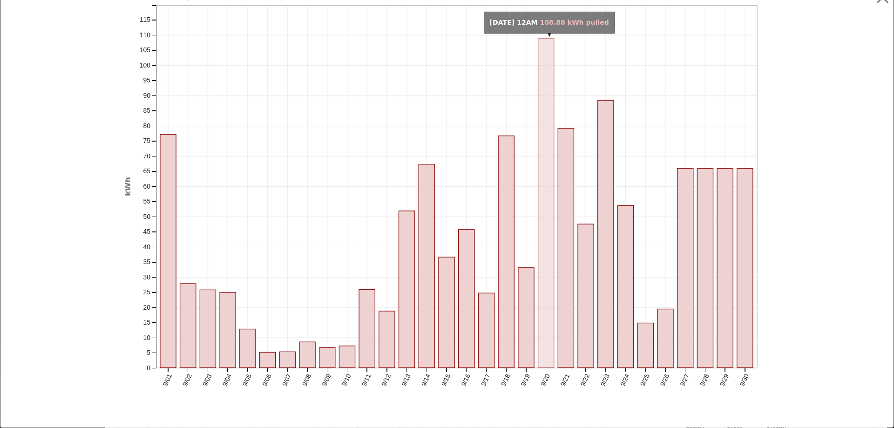
click at [540, 245] on rect "onclick=""" at bounding box center [546, 203] width 16 height 330
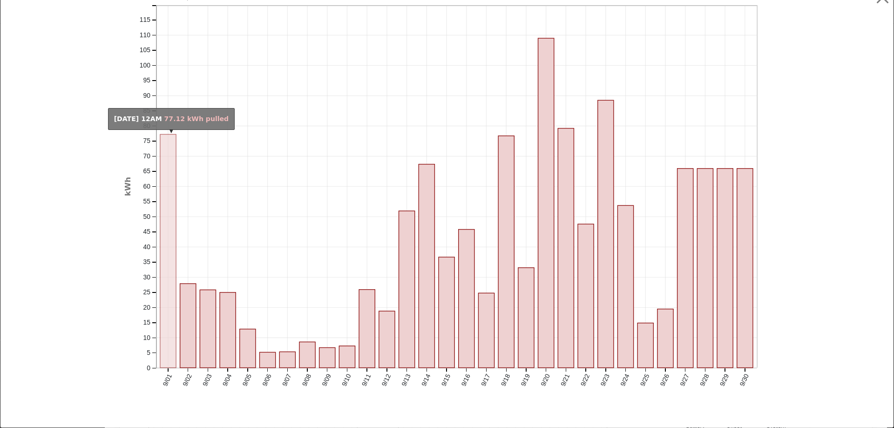
click at [168, 237] on rect "onclick=""" at bounding box center [168, 251] width 16 height 233
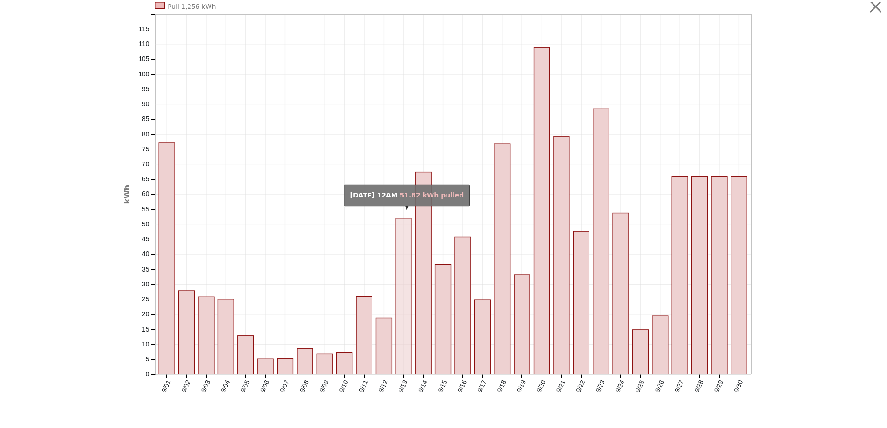
scroll to position [0, 0]
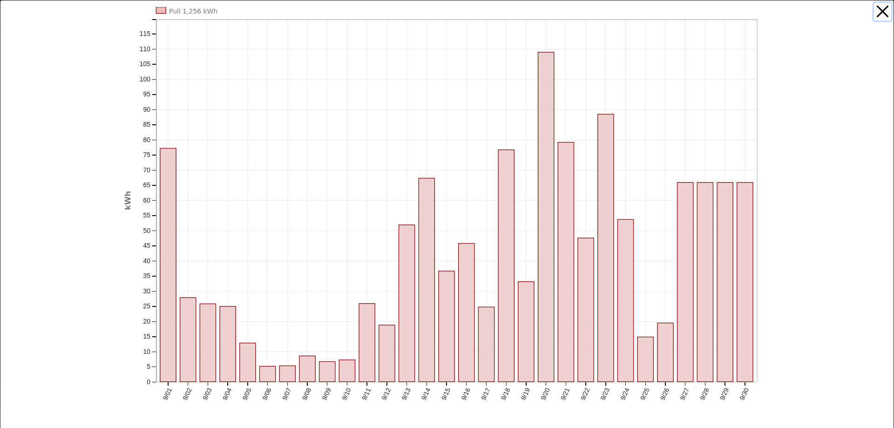
click at [874, 15] on button "button" at bounding box center [883, 12] width 18 height 18
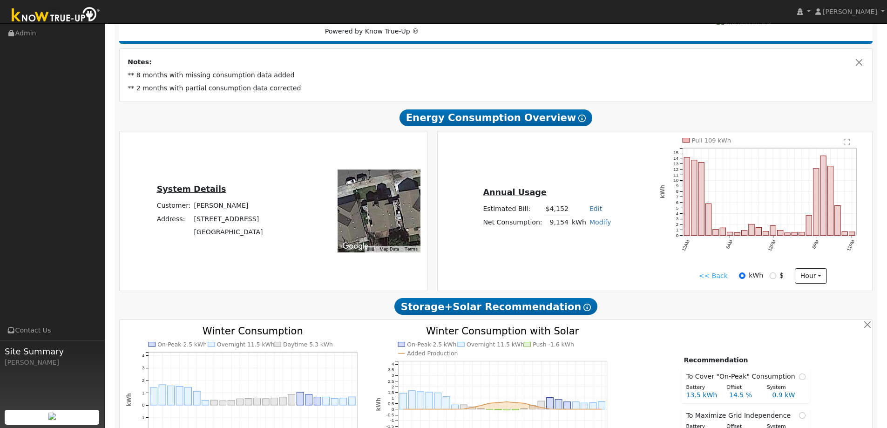
click at [716, 271] on link "<< Back" at bounding box center [713, 276] width 29 height 10
click at [699, 277] on div "<< Back kWh $ hour Hour Day Month" at bounding box center [763, 276] width 216 height 16
click at [718, 271] on link "<< Back" at bounding box center [713, 276] width 29 height 10
click at [715, 278] on link "<< Back" at bounding box center [713, 276] width 29 height 10
click at [719, 277] on link "<< Back" at bounding box center [713, 276] width 29 height 10
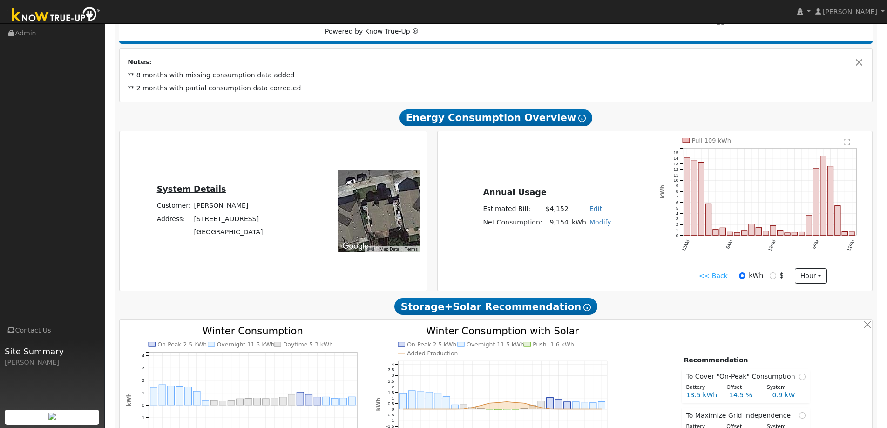
click at [719, 277] on link "<< Back" at bounding box center [713, 276] width 29 height 10
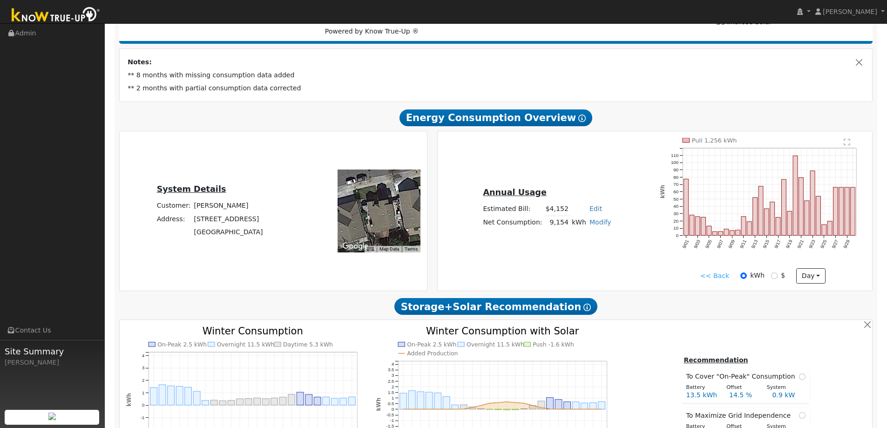
click at [719, 277] on link "<< Back" at bounding box center [714, 276] width 29 height 10
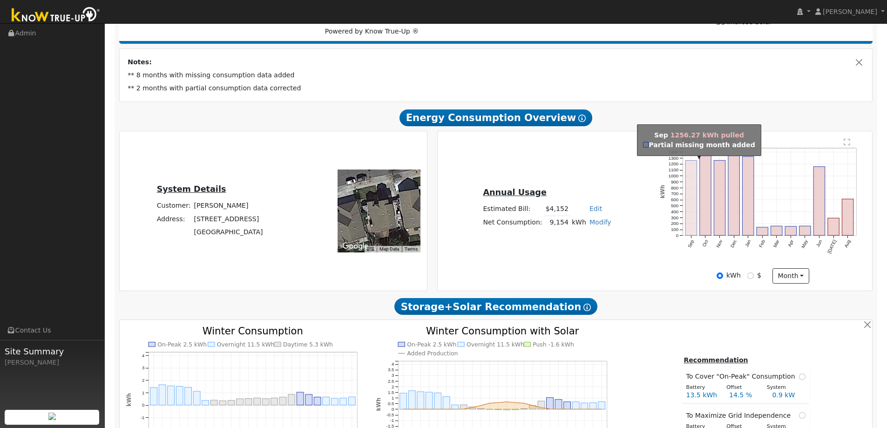
click at [691, 225] on rect "onclick=""" at bounding box center [690, 197] width 11 height 75
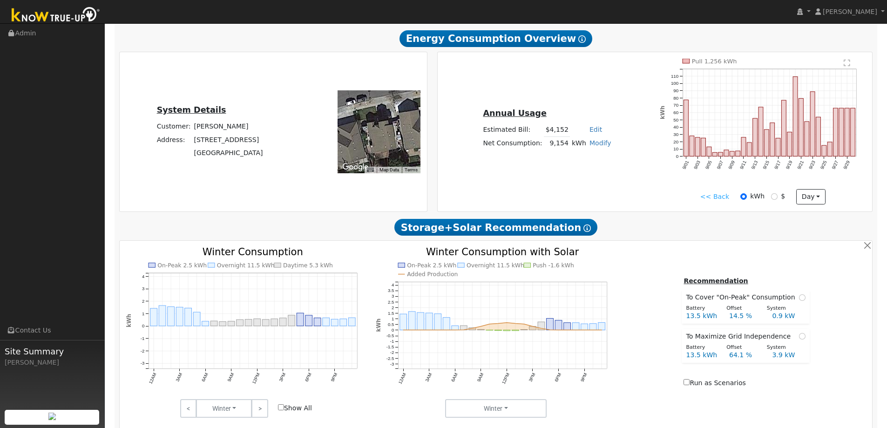
scroll to position [233, 0]
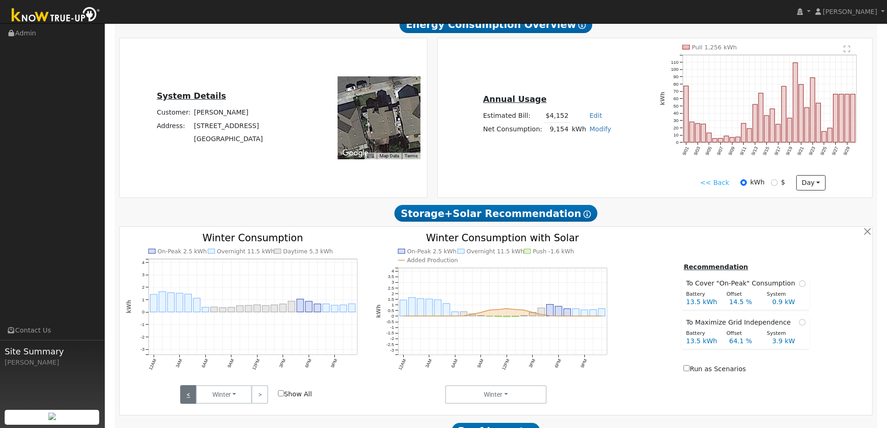
click at [191, 397] on link "<" at bounding box center [188, 394] width 16 height 19
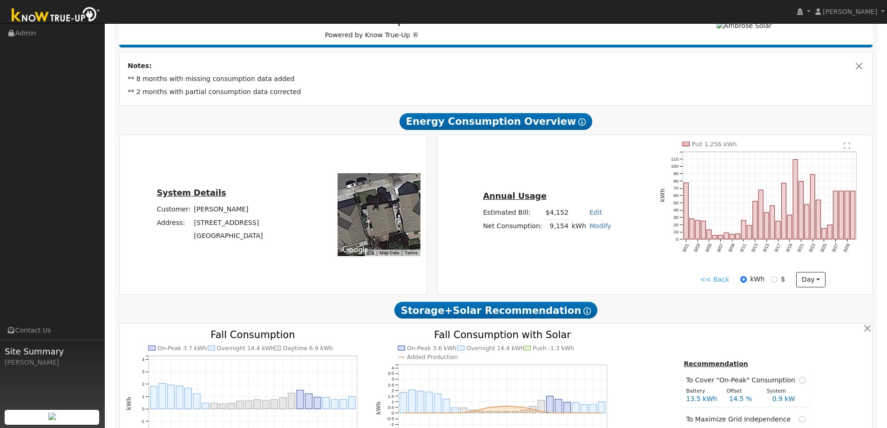
scroll to position [93, 0]
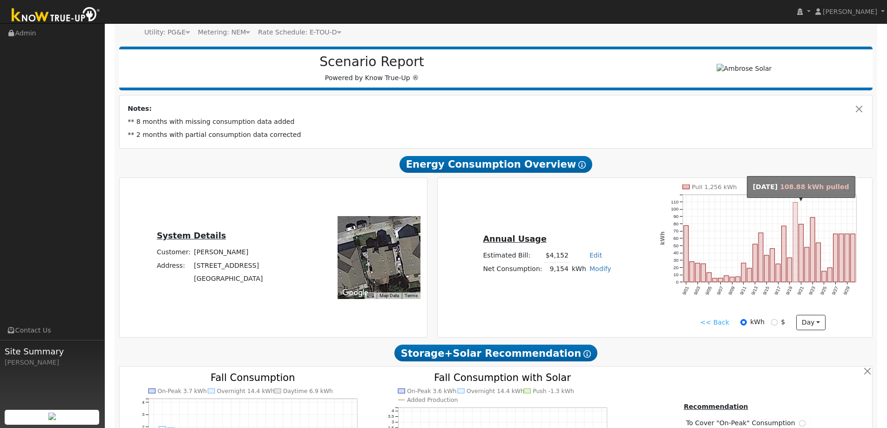
click at [796, 230] on rect "onclick=""" at bounding box center [795, 242] width 5 height 80
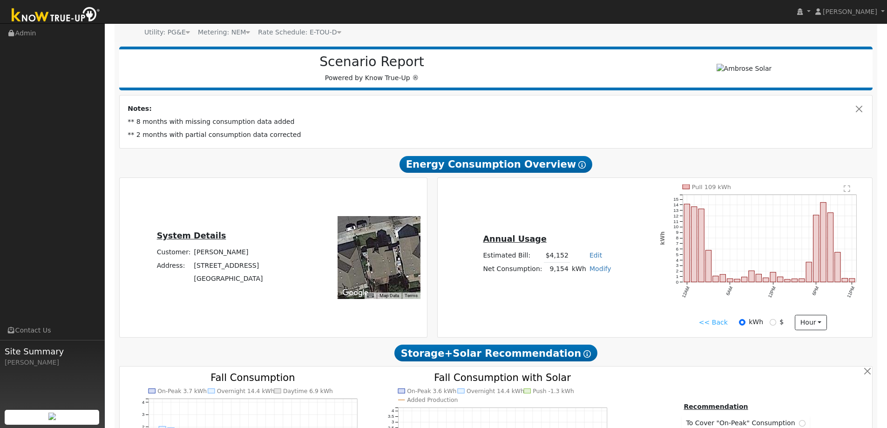
click at [723, 317] on div "<< Back kWh $ hour Hour Day Month" at bounding box center [763, 323] width 216 height 16
click at [721, 326] on link "<< Back" at bounding box center [713, 322] width 29 height 10
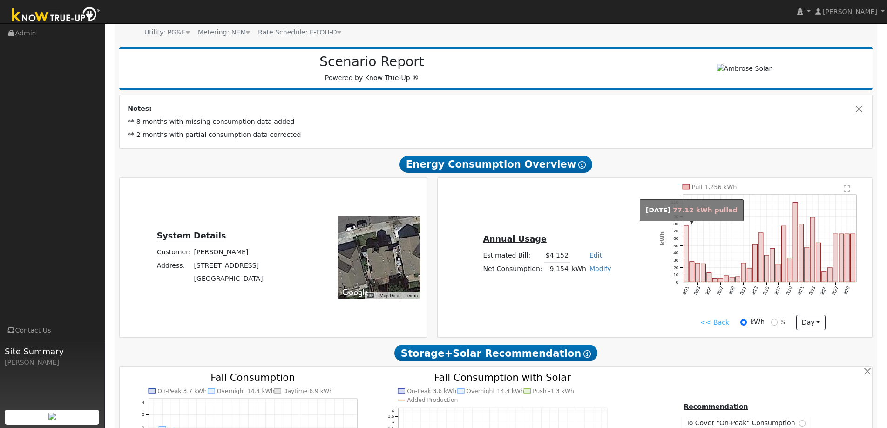
click at [684, 245] on rect "onclick=""" at bounding box center [686, 253] width 5 height 56
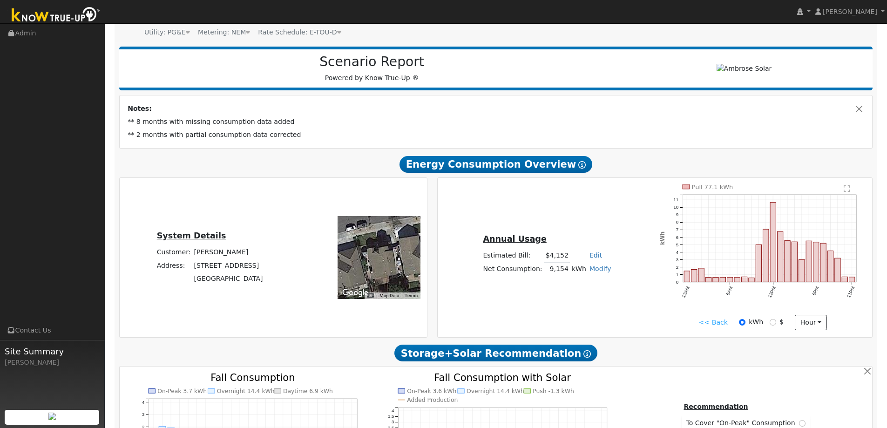
click at [721, 321] on link "<< Back" at bounding box center [713, 322] width 29 height 10
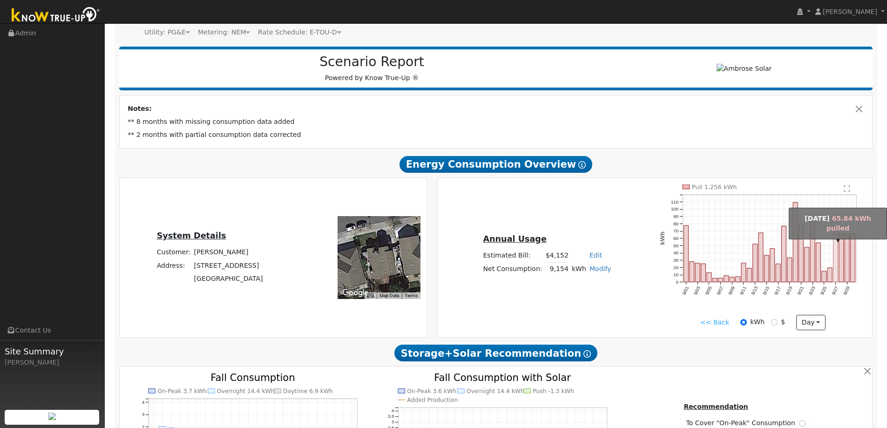
click at [836, 252] on rect "onclick=""" at bounding box center [835, 258] width 5 height 48
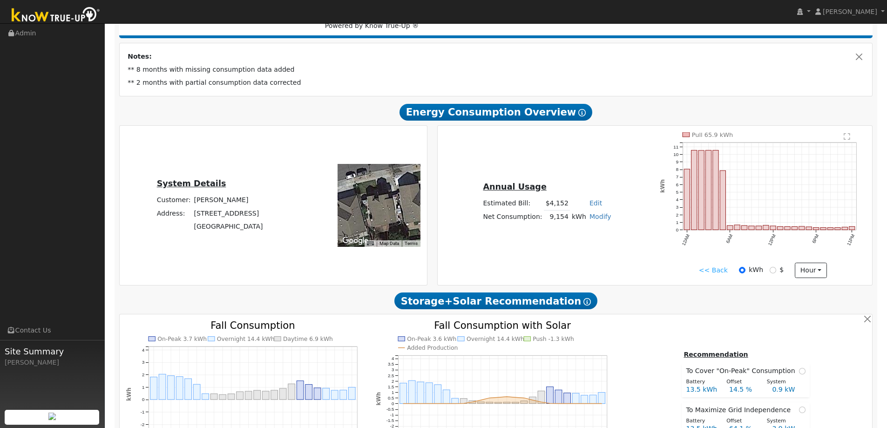
scroll to position [140, 0]
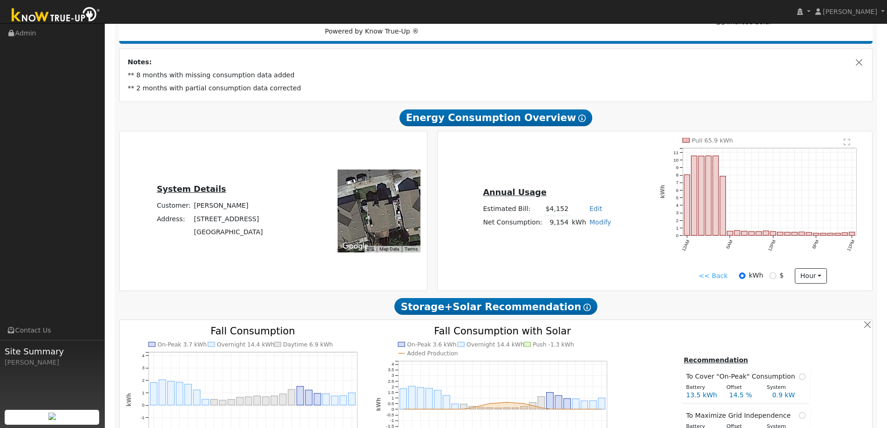
click at [712, 271] on link "<< Back" at bounding box center [713, 276] width 29 height 10
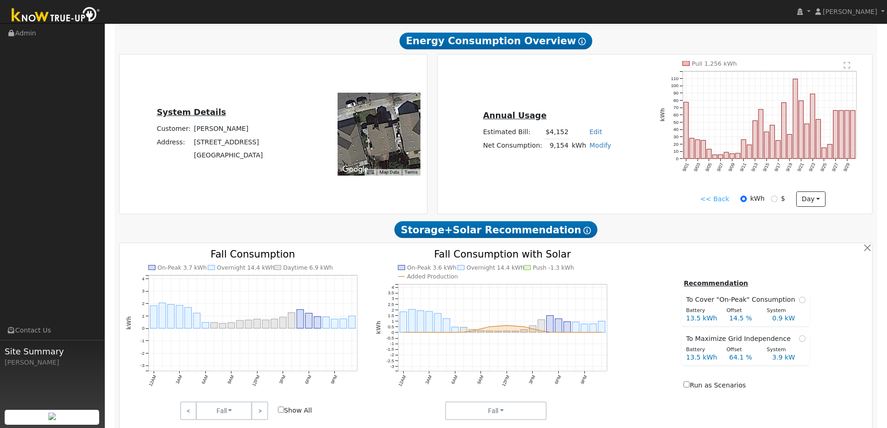
scroll to position [233, 0]
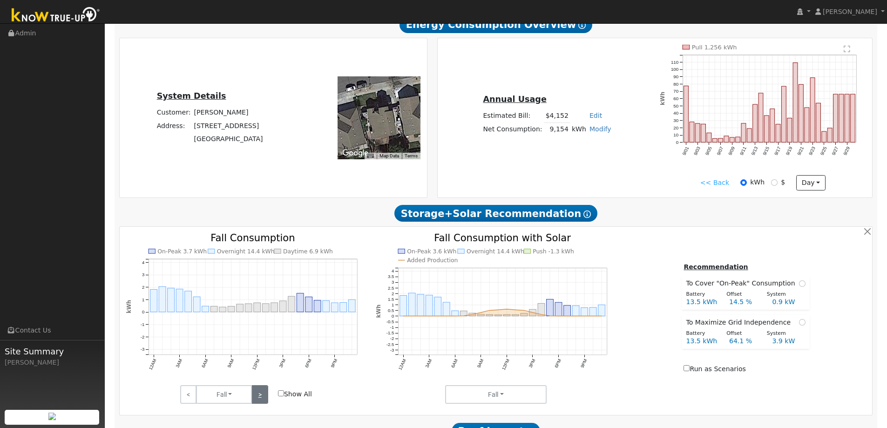
click at [253, 394] on link ">" at bounding box center [259, 394] width 16 height 19
click at [191, 399] on link "<" at bounding box center [188, 394] width 16 height 19
click at [263, 401] on link ">" at bounding box center [259, 394] width 16 height 19
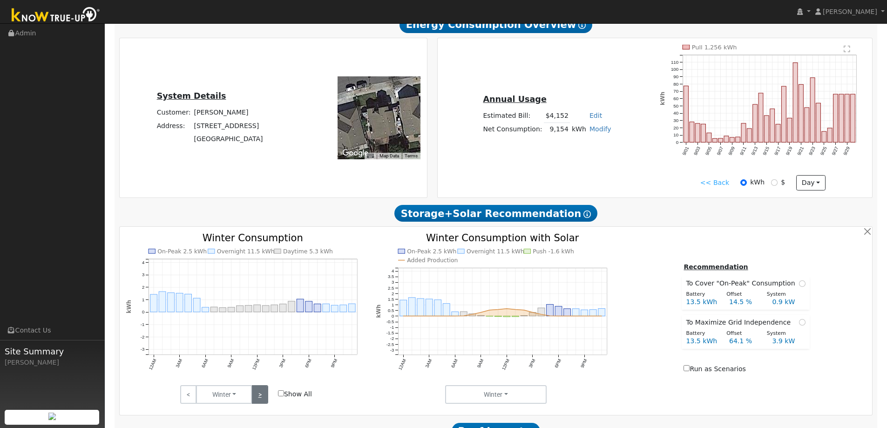
click at [263, 401] on link ">" at bounding box center [259, 394] width 16 height 19
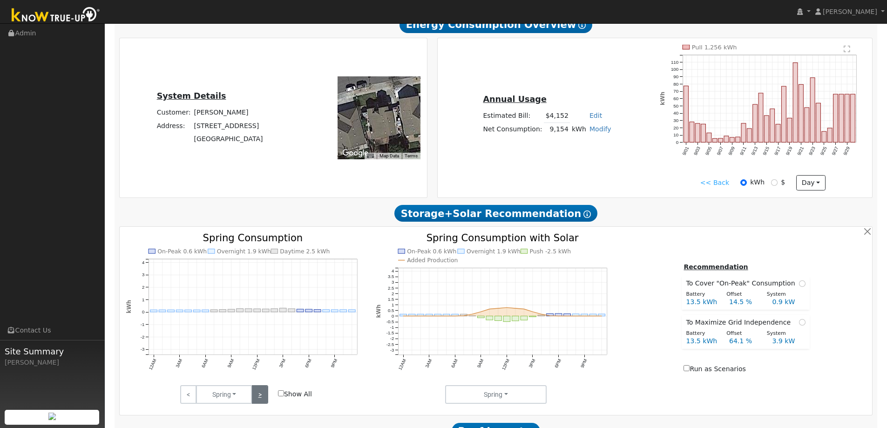
click at [263, 401] on link ">" at bounding box center [259, 394] width 16 height 19
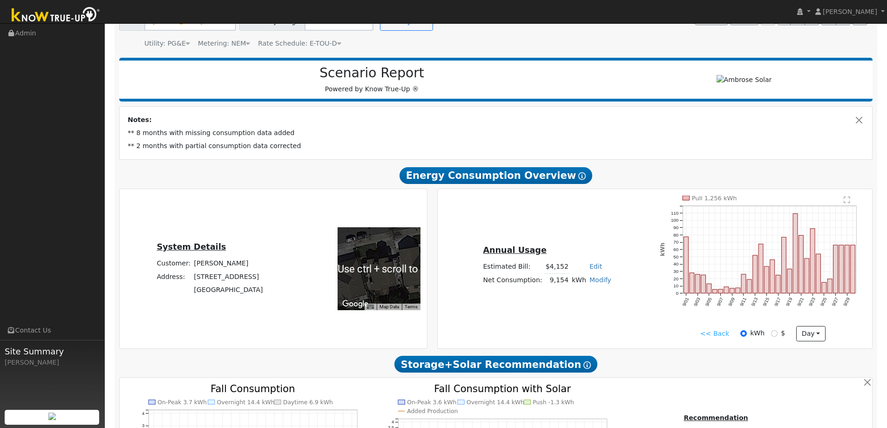
scroll to position [93, 0]
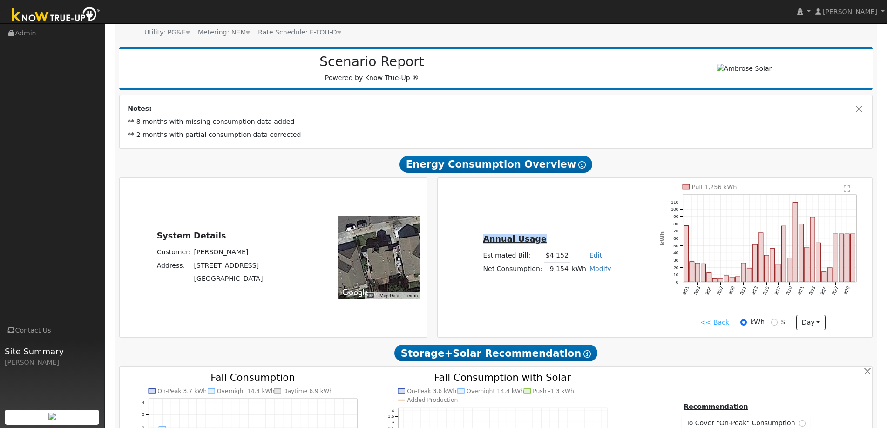
drag, startPoint x: 541, startPoint y: 242, endPoint x: 489, endPoint y: 241, distance: 52.1
click at [489, 241] on u "Annual Usage" at bounding box center [514, 238] width 63 height 9
click at [725, 324] on link "<< Back" at bounding box center [714, 322] width 29 height 10
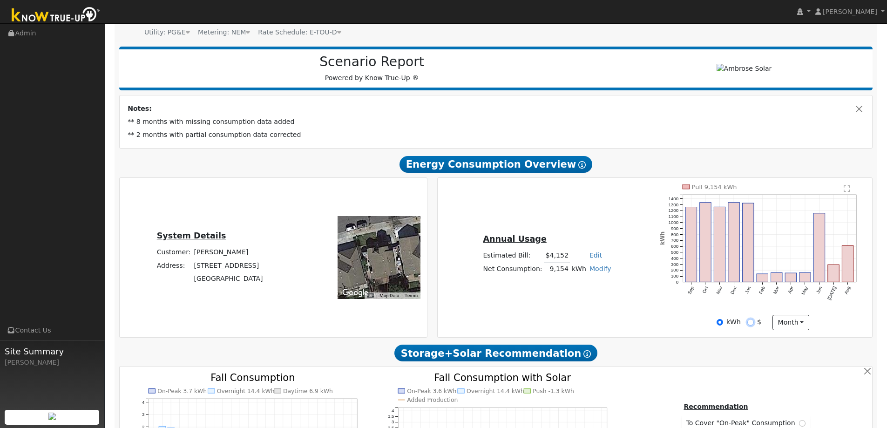
click at [749, 323] on input "$" at bounding box center [750, 322] width 7 height 7
radio input "true"
click at [722, 323] on input "kWh" at bounding box center [719, 322] width 7 height 7
radio input "true"
click at [754, 320] on div "$" at bounding box center [754, 322] width 14 height 10
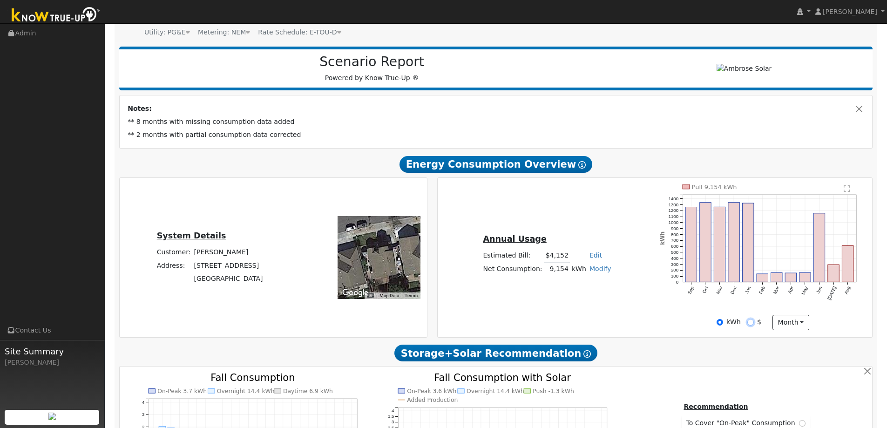
click at [748, 324] on input "$" at bounding box center [750, 322] width 7 height 7
radio input "true"
click at [721, 322] on input "kWh" at bounding box center [719, 322] width 7 height 7
radio input "true"
click at [750, 323] on input "$" at bounding box center [750, 322] width 7 height 7
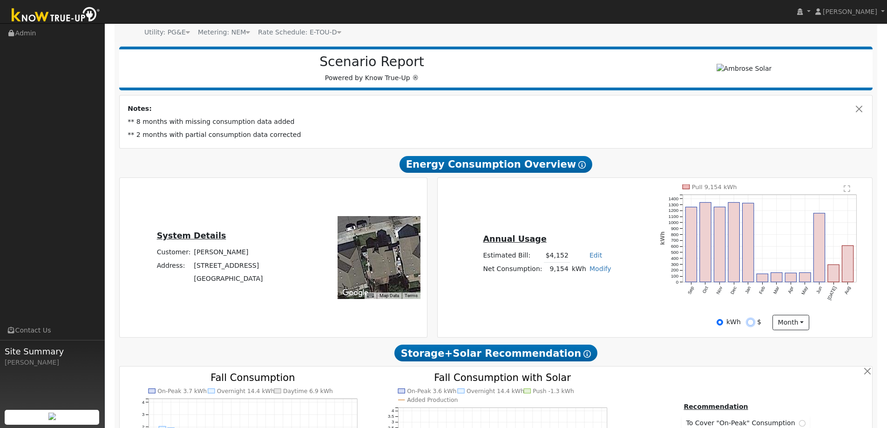
radio input "true"
click at [721, 321] on input "kWh" at bounding box center [719, 322] width 7 height 7
radio input "true"
click at [750, 322] on input "$" at bounding box center [750, 322] width 7 height 7
radio input "true"
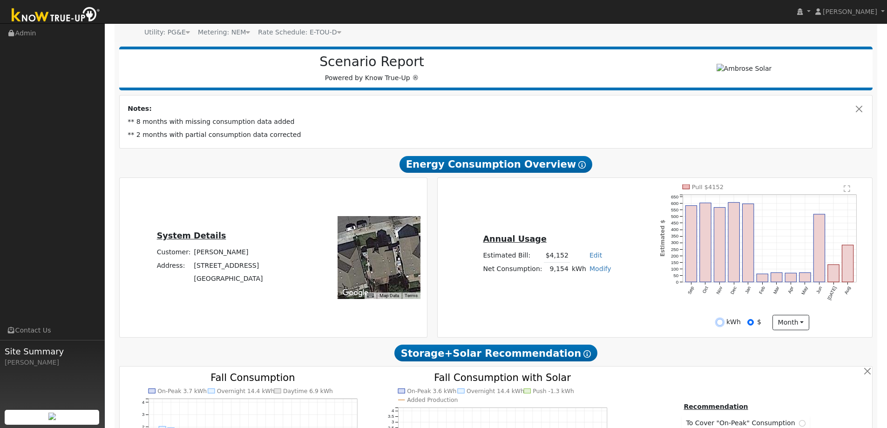
drag, startPoint x: 719, startPoint y: 322, endPoint x: 723, endPoint y: 323, distance: 4.7
click at [722, 323] on input "kWh" at bounding box center [719, 322] width 7 height 7
radio input "true"
click at [753, 324] on input "$" at bounding box center [750, 322] width 7 height 7
radio input "true"
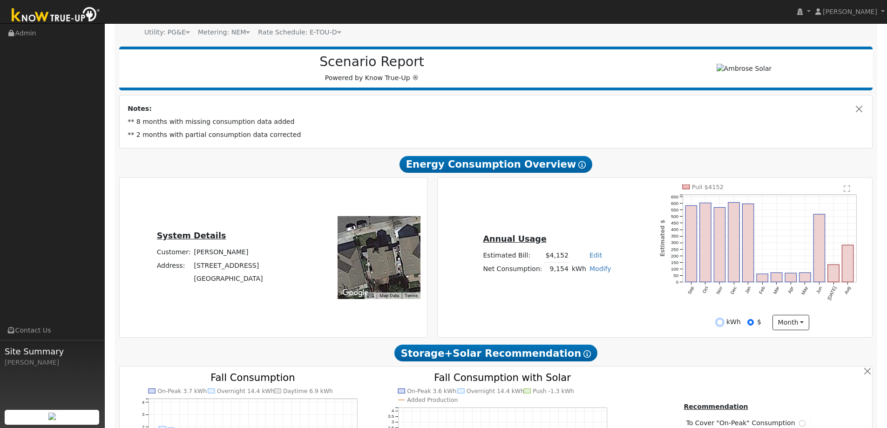
click at [723, 324] on input "kWh" at bounding box center [719, 322] width 7 height 7
radio input "true"
click at [751, 322] on input "$" at bounding box center [750, 322] width 7 height 7
radio input "true"
click at [723, 322] on input "kWh" at bounding box center [719, 322] width 7 height 7
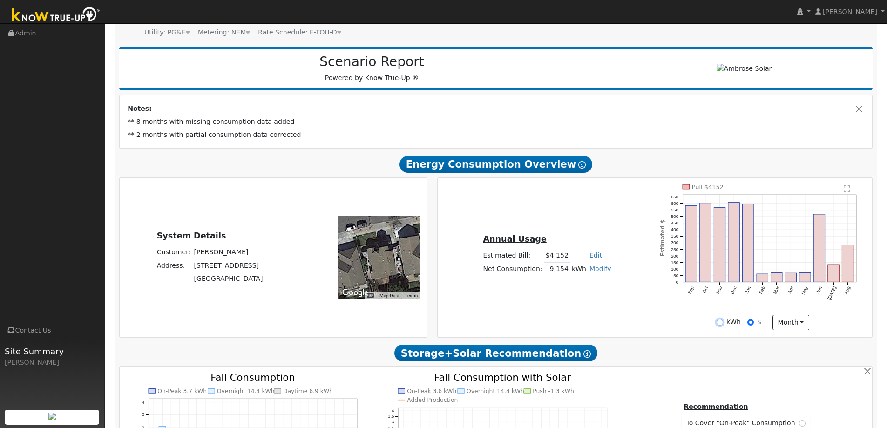
radio input "true"
click at [750, 324] on input "$" at bounding box center [750, 322] width 7 height 7
radio input "true"
click at [725, 322] on div "kWh" at bounding box center [728, 322] width 24 height 10
click at [723, 322] on input "kWh" at bounding box center [719, 322] width 7 height 7
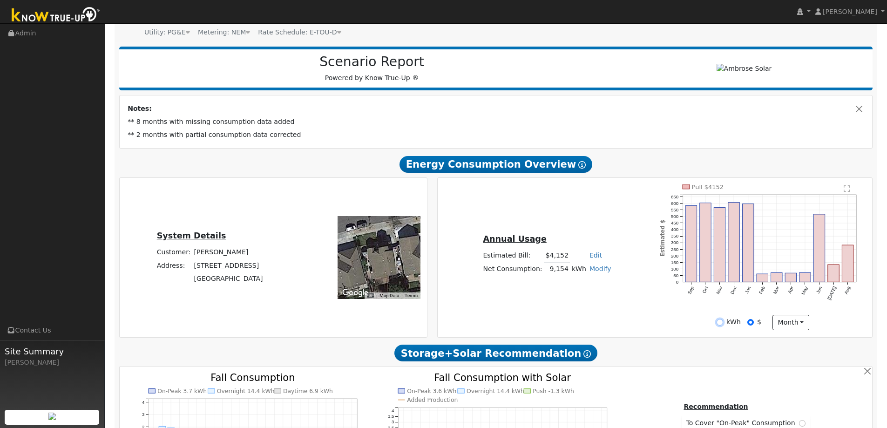
radio input "true"
click at [754, 322] on input "$" at bounding box center [750, 322] width 7 height 7
radio input "true"
drag, startPoint x: 722, startPoint y: 321, endPoint x: 730, endPoint y: 321, distance: 7.9
click at [723, 321] on input "kWh" at bounding box center [719, 322] width 7 height 7
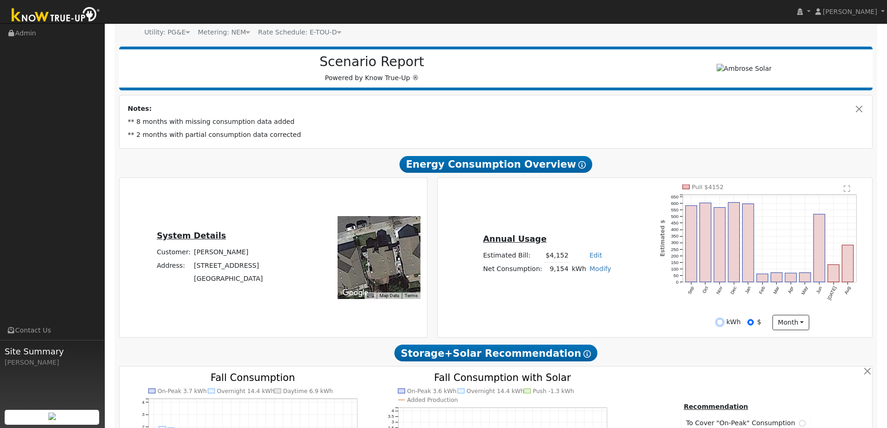
radio input "true"
click at [750, 323] on input "$" at bounding box center [750, 322] width 7 height 7
radio input "true"
click at [721, 322] on input "kWh" at bounding box center [719, 322] width 7 height 7
radio input "true"
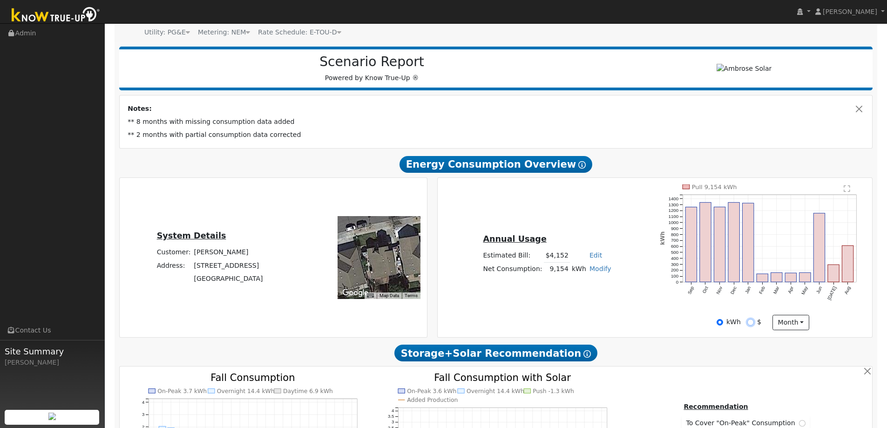
click at [750, 322] on input "$" at bounding box center [750, 322] width 7 height 7
radio input "true"
click at [723, 322] on input "kWh" at bounding box center [719, 322] width 7 height 7
radio input "true"
click at [750, 323] on input "$" at bounding box center [750, 322] width 7 height 7
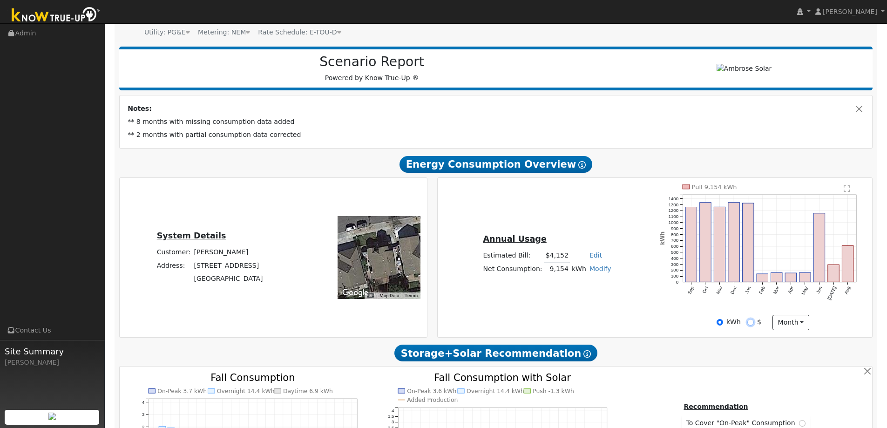
radio input "true"
click at [722, 323] on input "kWh" at bounding box center [719, 322] width 7 height 7
radio input "true"
click at [750, 323] on input "$" at bounding box center [750, 322] width 7 height 7
radio input "true"
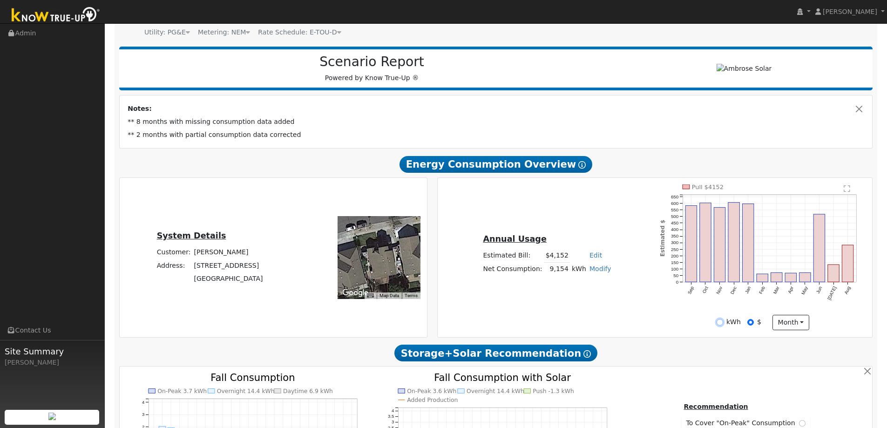
click at [722, 322] on input "kWh" at bounding box center [719, 322] width 7 height 7
radio input "true"
click at [751, 322] on input "$" at bounding box center [750, 322] width 7 height 7
radio input "true"
drag, startPoint x: 722, startPoint y: 320, endPoint x: 729, endPoint y: 320, distance: 6.5
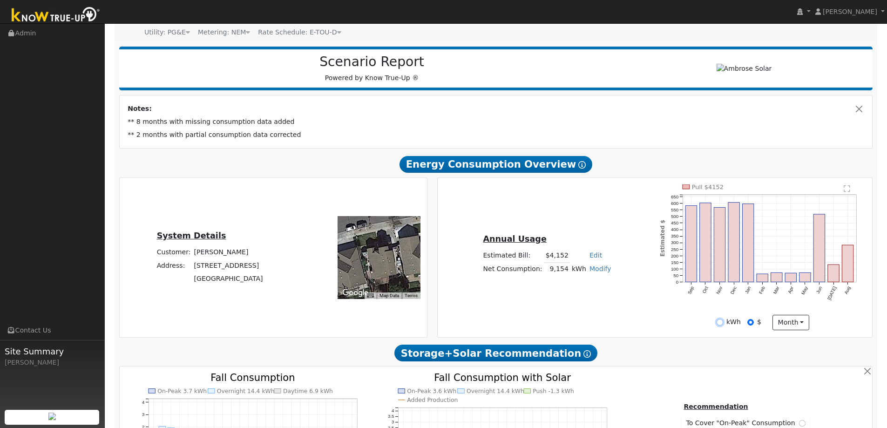
click at [724, 320] on div "kWh" at bounding box center [728, 322] width 24 height 10
click at [722, 323] on input "kWh" at bounding box center [719, 322] width 7 height 7
radio input "true"
click at [752, 324] on input "$" at bounding box center [750, 322] width 7 height 7
radio input "true"
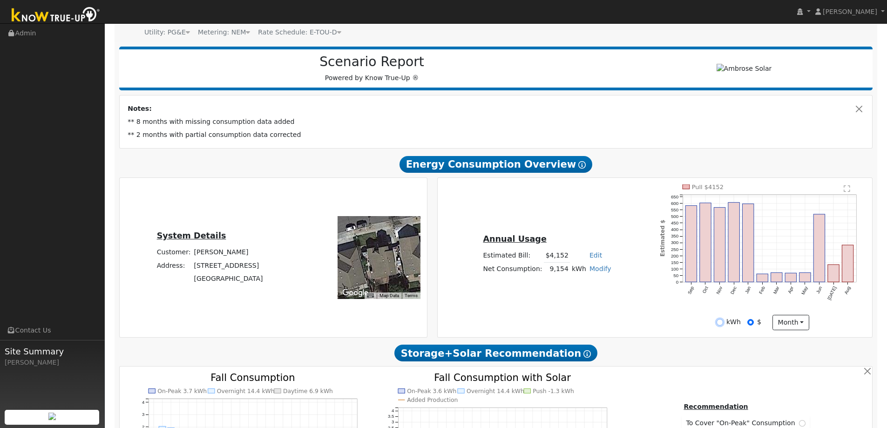
click at [722, 324] on input "kWh" at bounding box center [719, 322] width 7 height 7
radio input "true"
click at [750, 324] on input "$" at bounding box center [750, 322] width 7 height 7
radio input "true"
click at [723, 321] on input "kWh" at bounding box center [719, 322] width 7 height 7
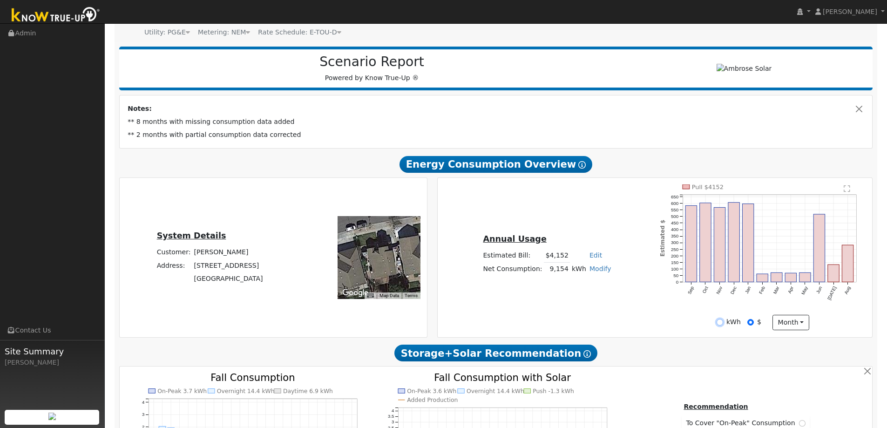
radio input "true"
radio input "false"
click at [850, 274] on rect "onclick=""" at bounding box center [847, 263] width 11 height 36
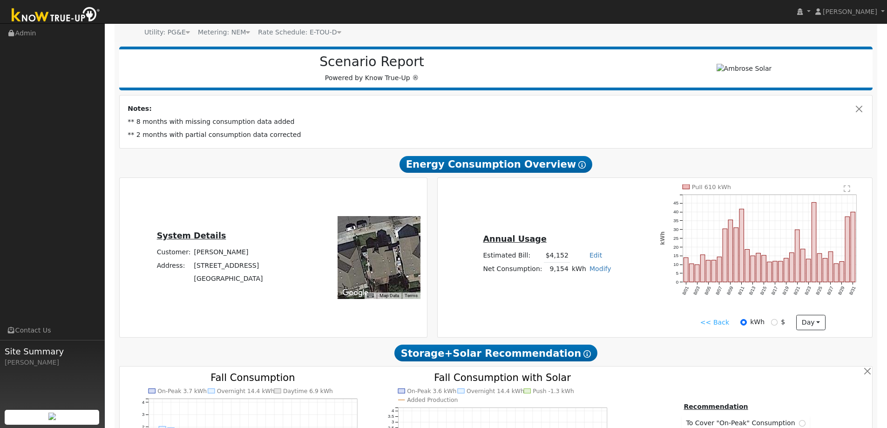
click at [718, 324] on link "<< Back" at bounding box center [714, 322] width 29 height 10
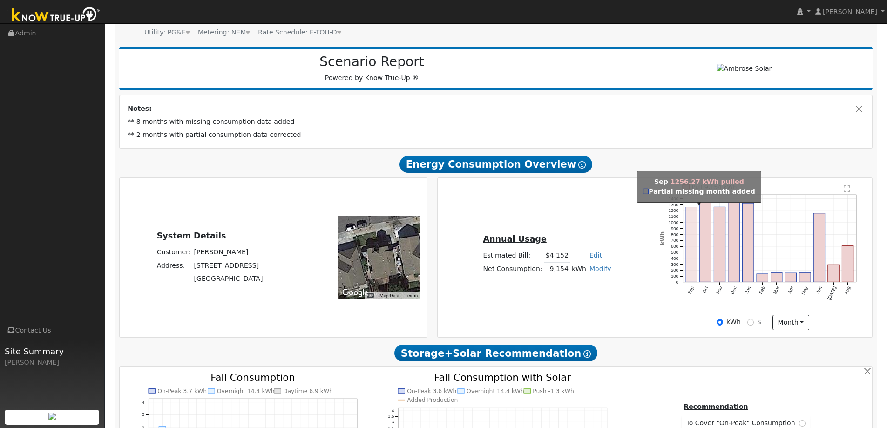
click at [693, 255] on rect "onclick=""" at bounding box center [690, 244] width 11 height 75
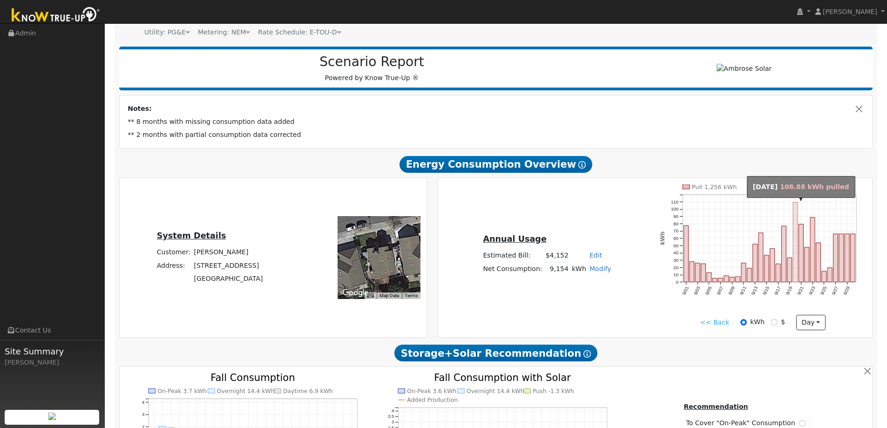
click at [793, 238] on rect "onclick=""" at bounding box center [795, 242] width 5 height 80
